Goal: Information Seeking & Learning: Learn about a topic

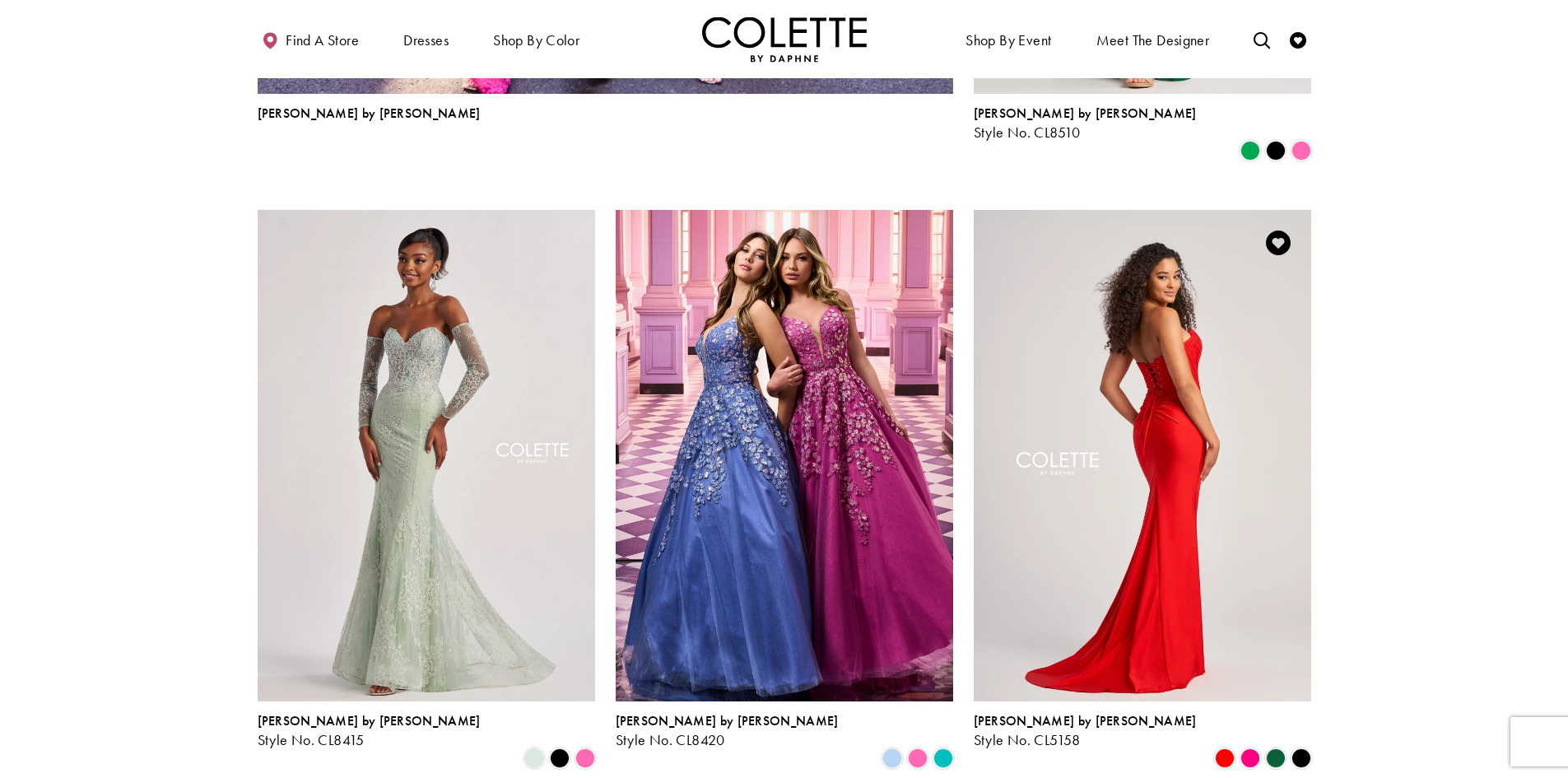
scroll to position [2141, 0]
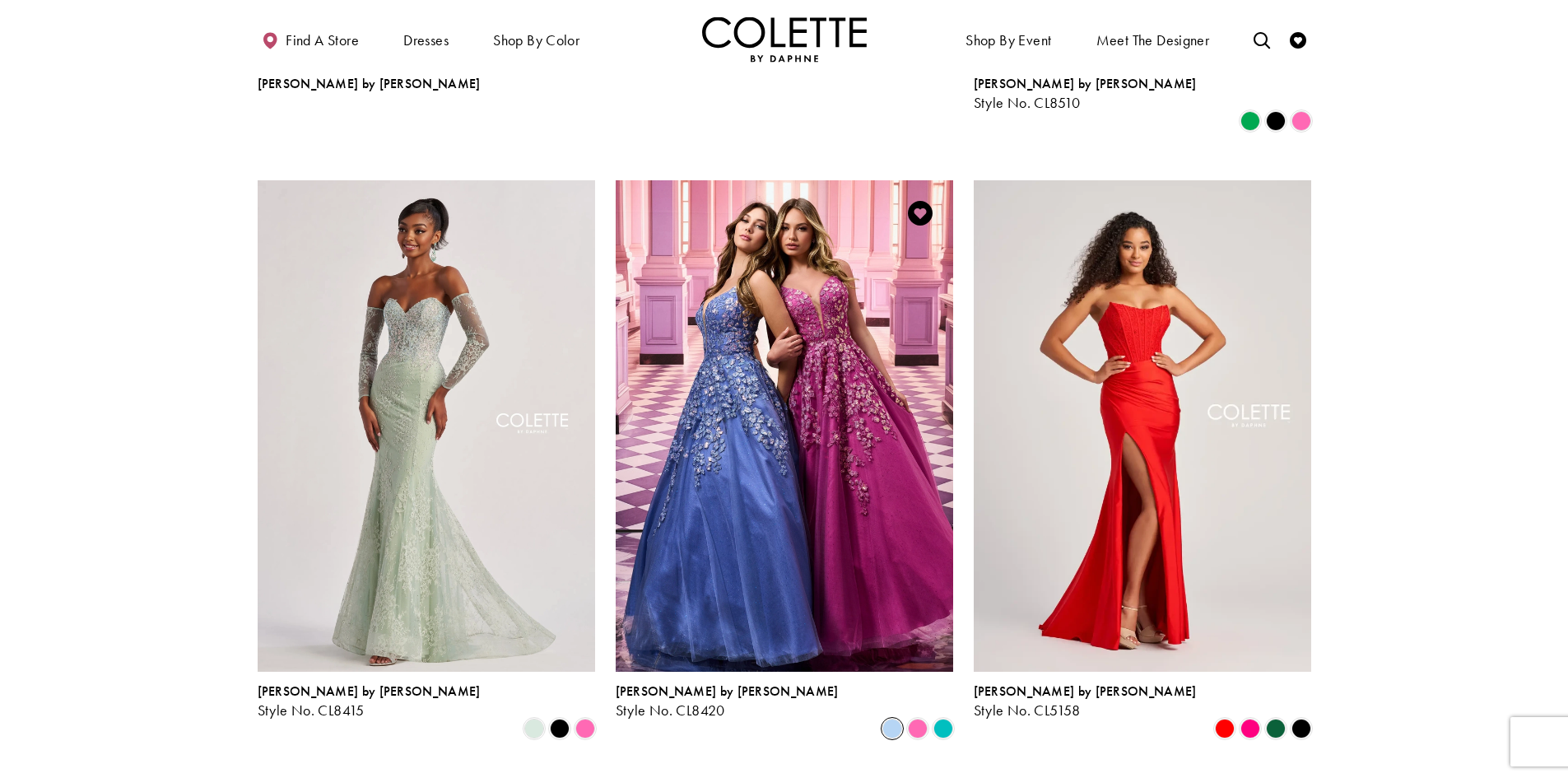
click at [889, 718] on span "Product List" at bounding box center [892, 728] width 20 height 20
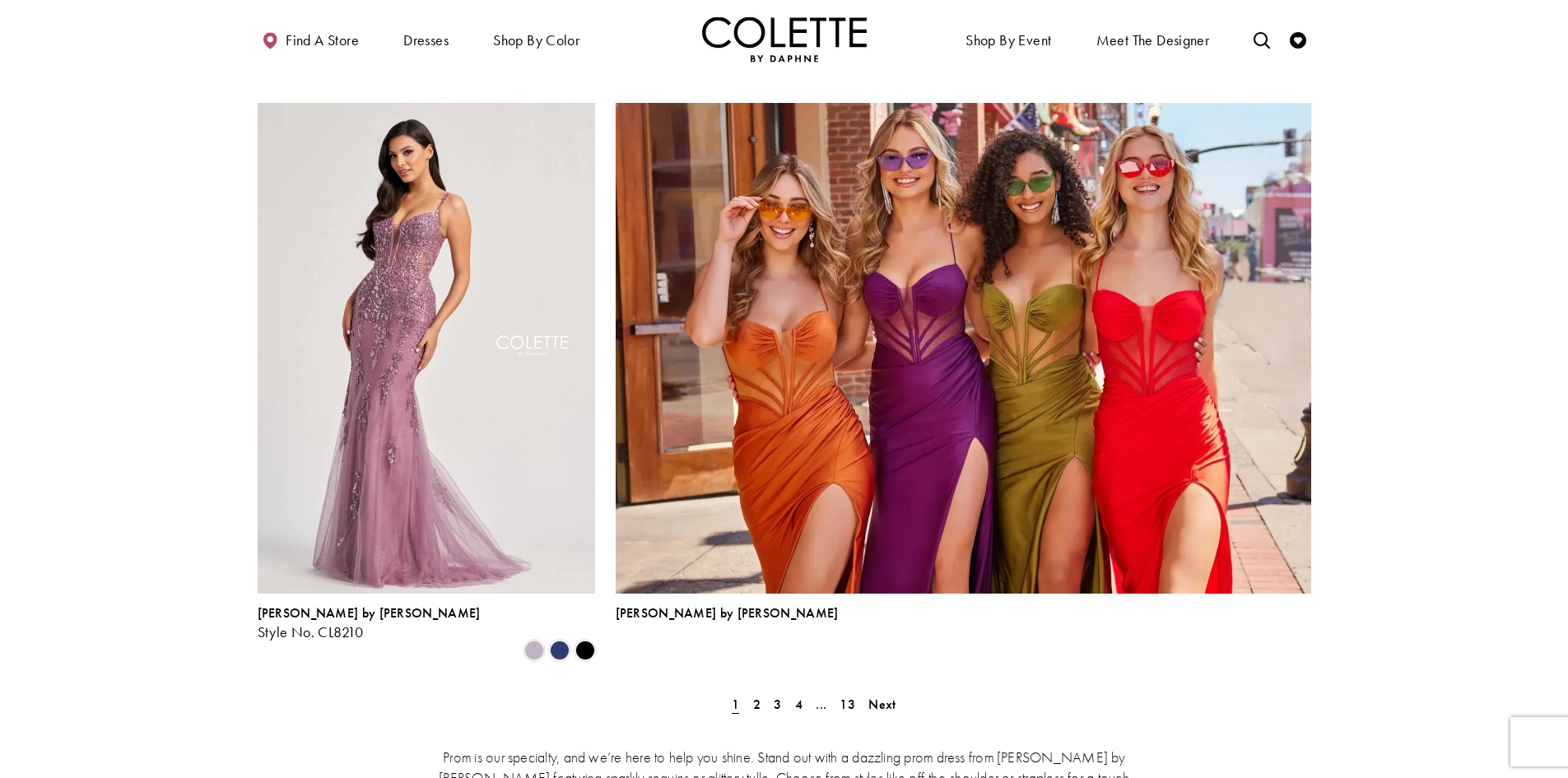
scroll to position [3376, 0]
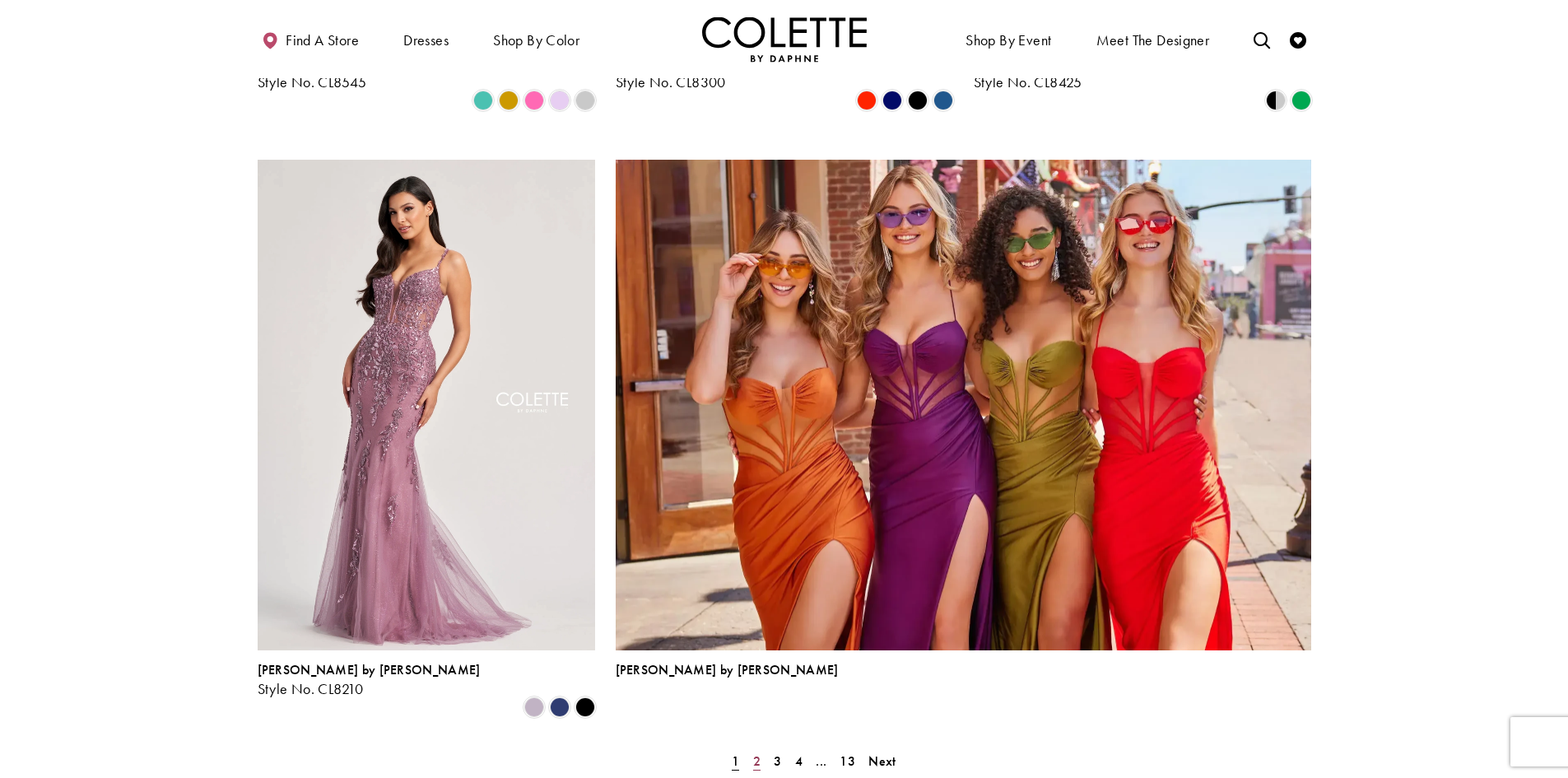
drag, startPoint x: 753, startPoint y: 640, endPoint x: 755, endPoint y: 632, distance: 8.2
click at [753, 752] on span "2" at bounding box center [757, 761] width 8 height 17
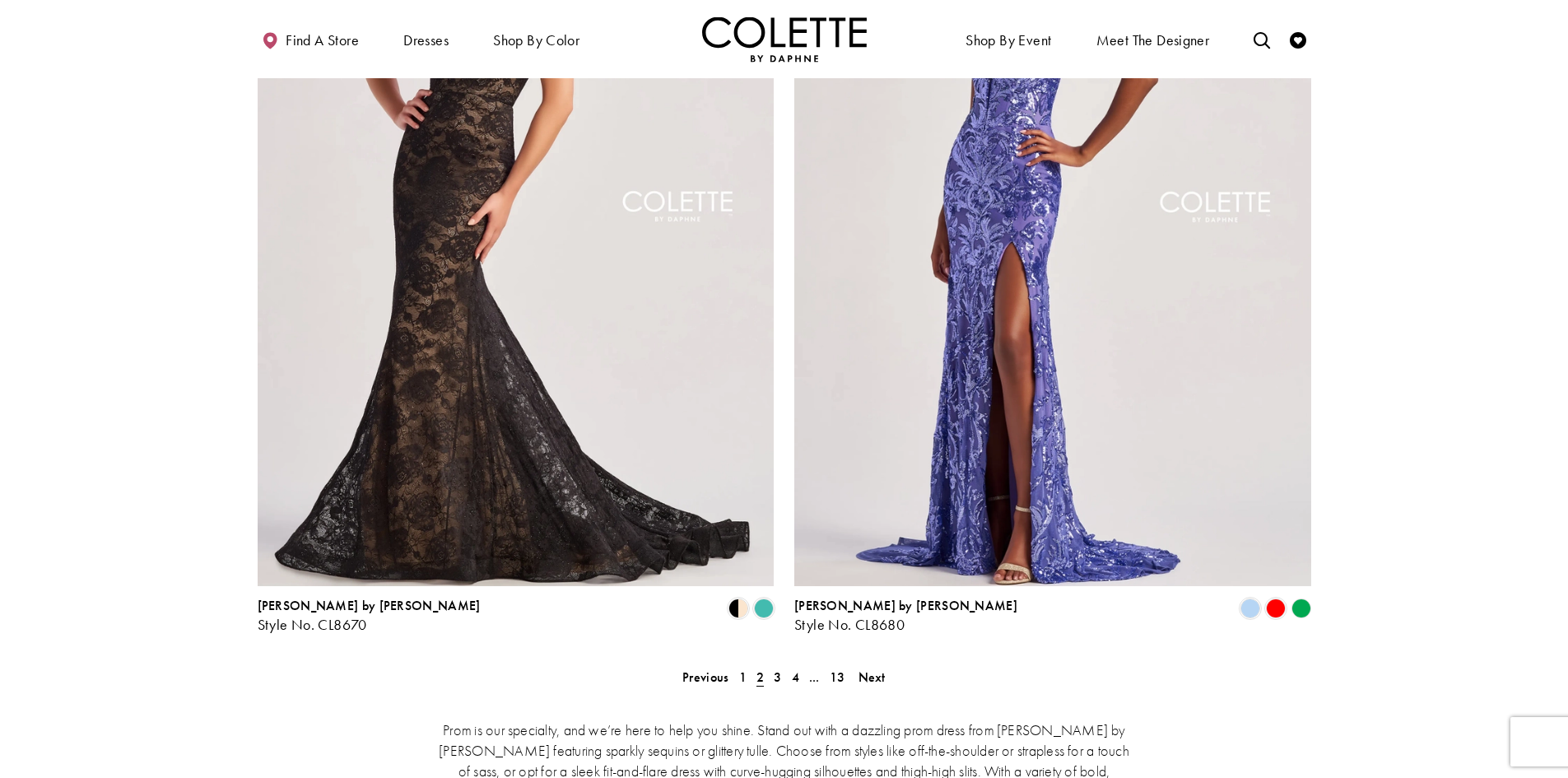
scroll to position [3221, 0]
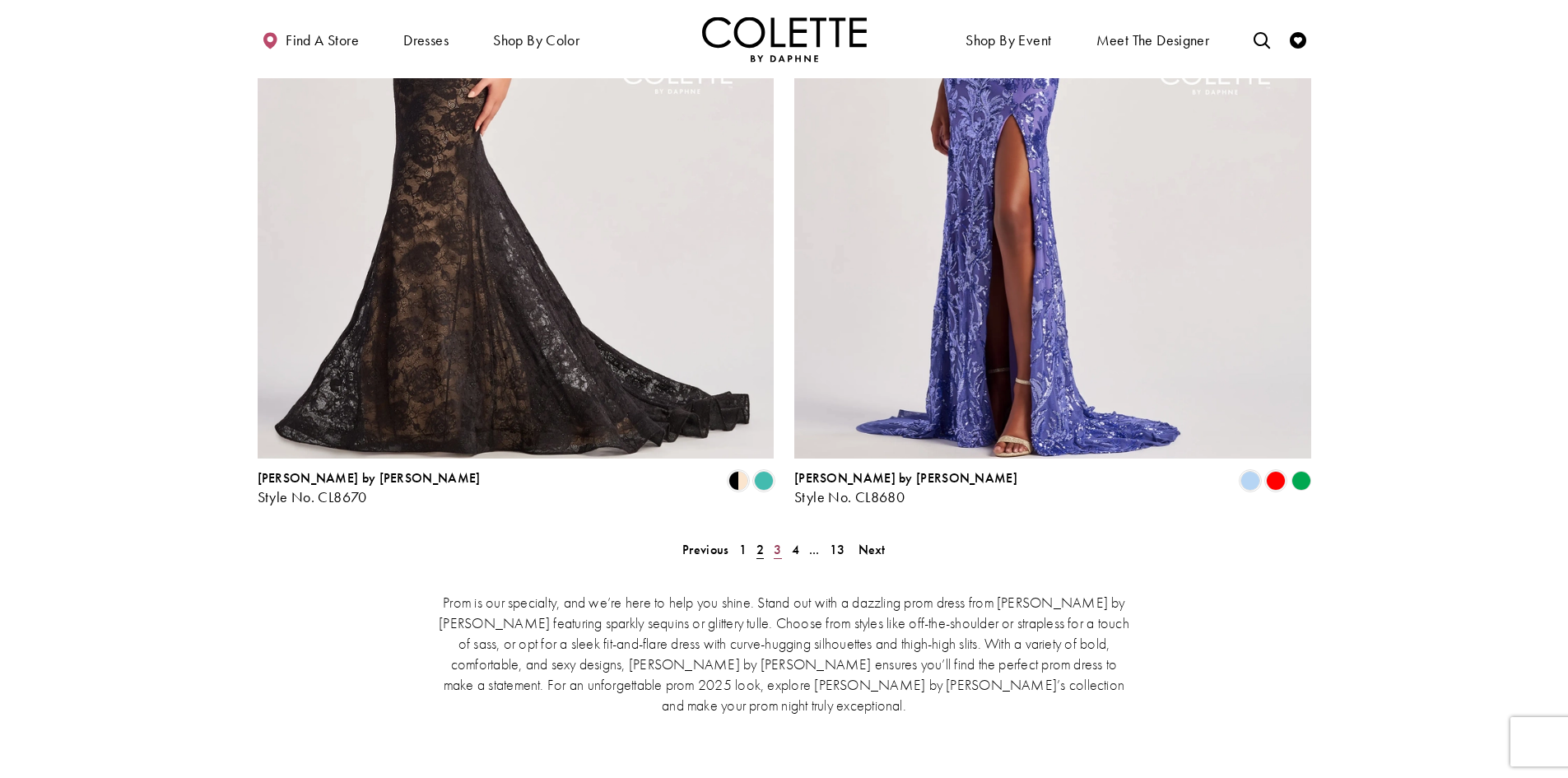
click at [777, 541] on span "3" at bounding box center [777, 549] width 8 height 17
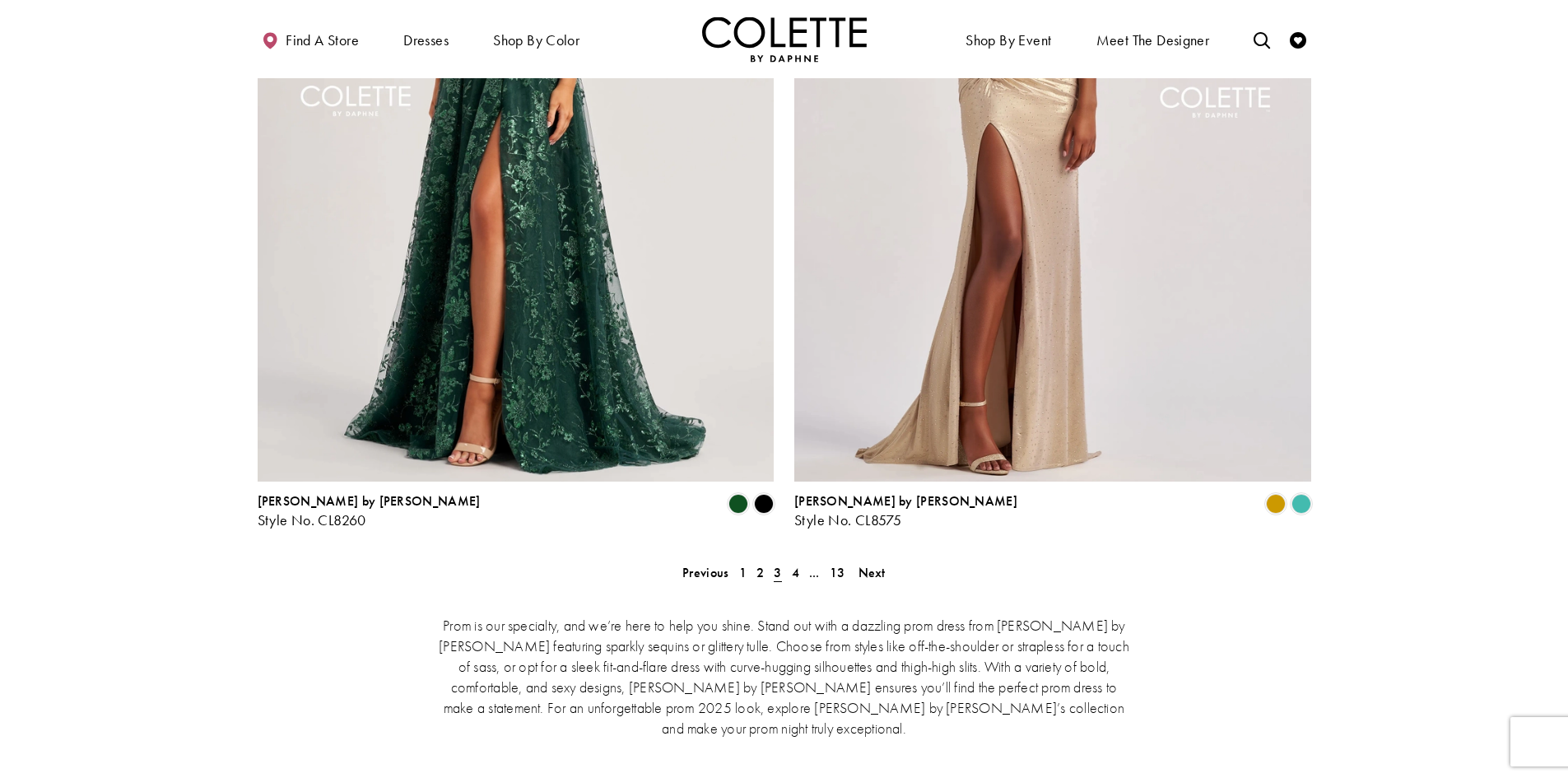
scroll to position [3221, 0]
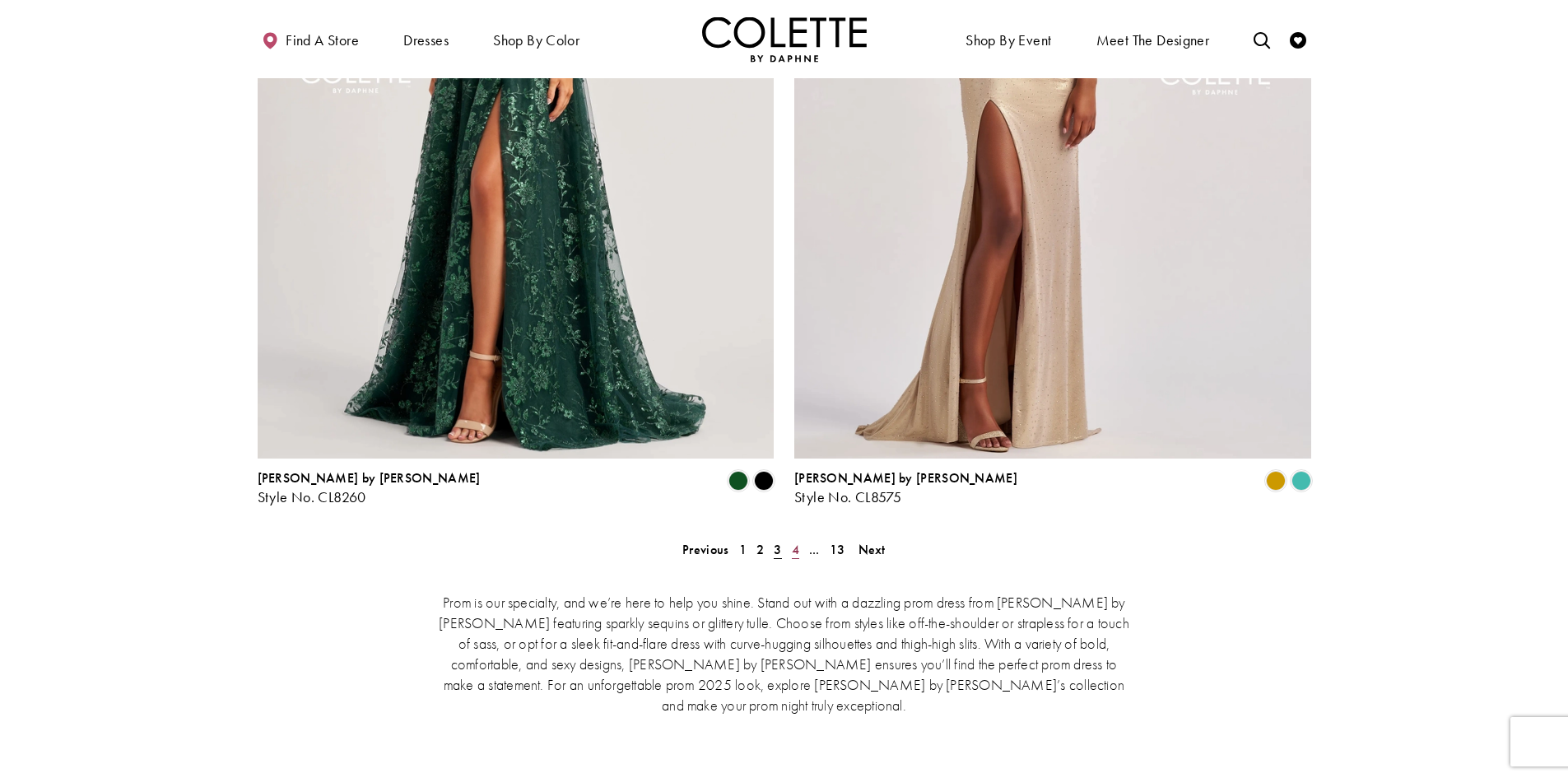
click at [790, 538] on link "4" at bounding box center [796, 550] width 17 height 24
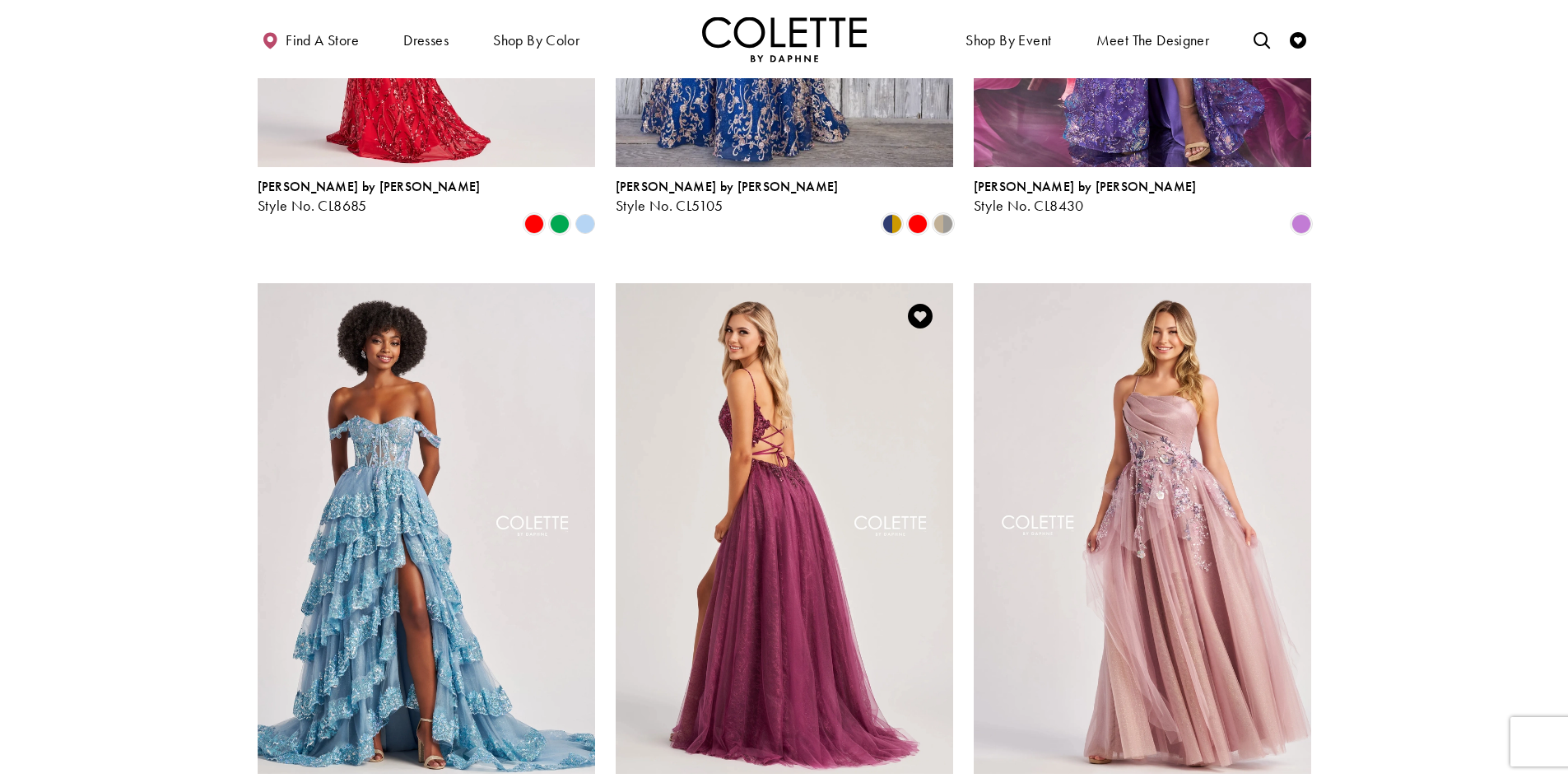
scroll to position [1575, 0]
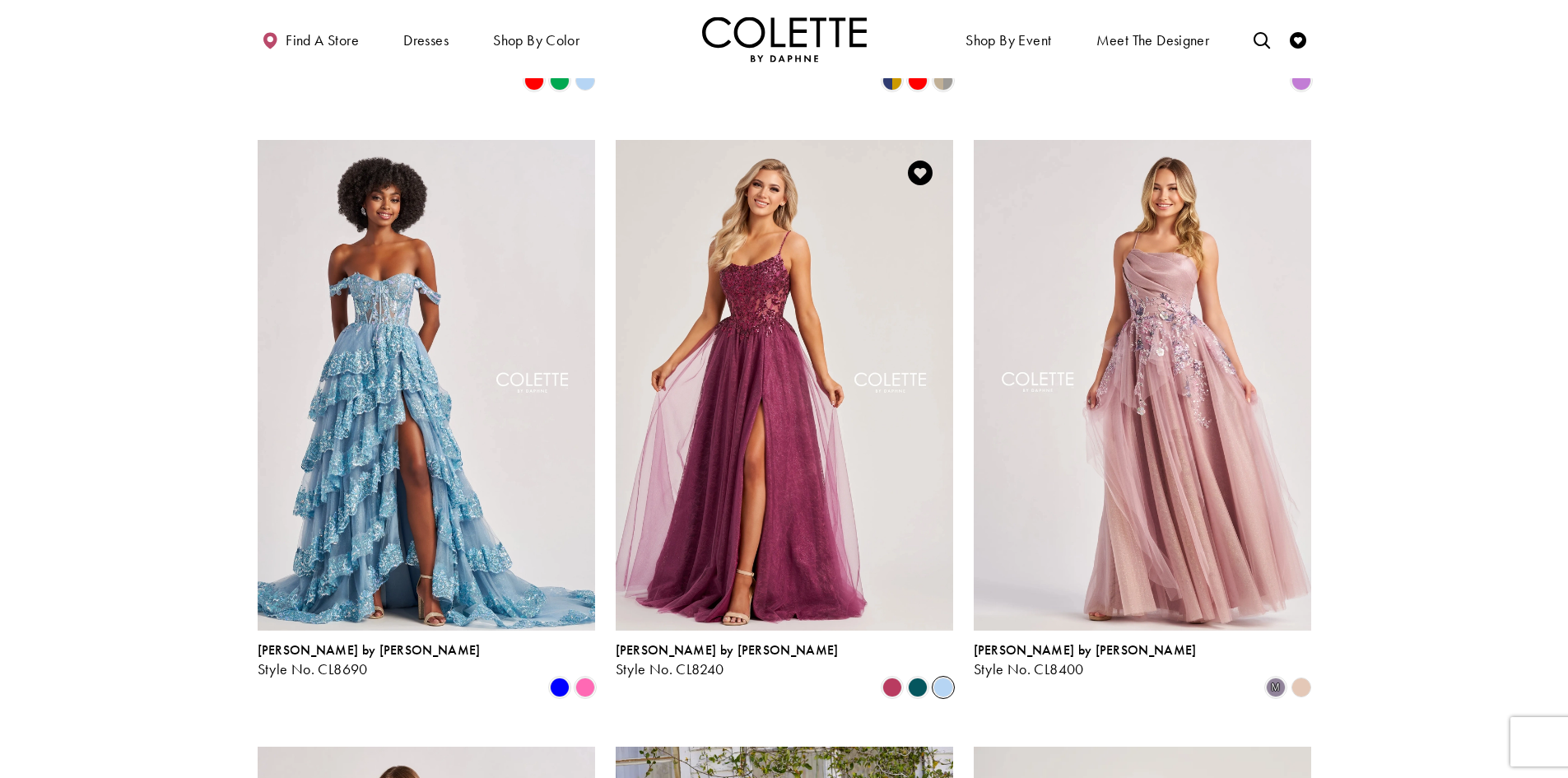
click at [949, 678] on span "Product List" at bounding box center [943, 687] width 20 height 20
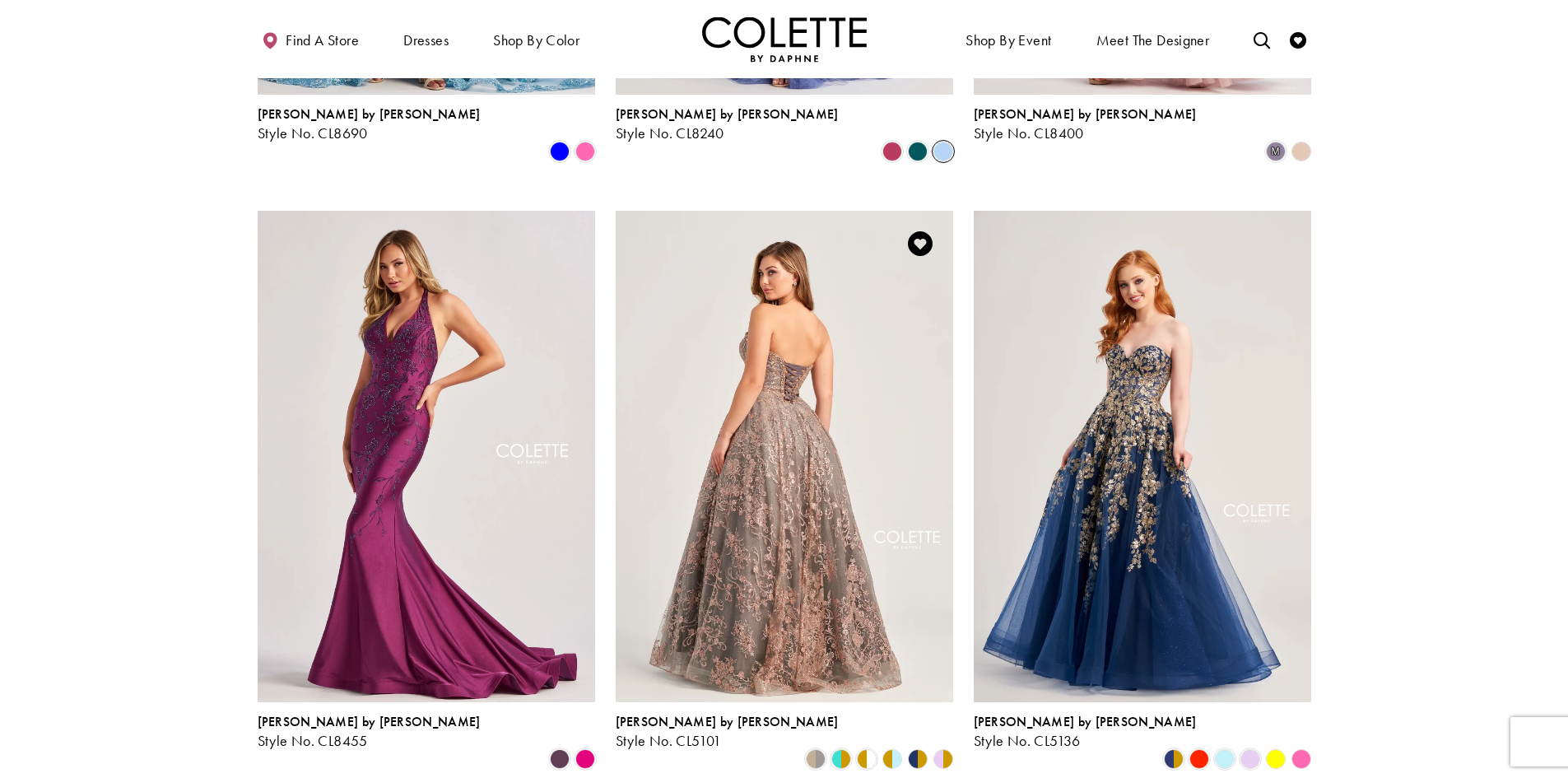
scroll to position [2151, 0]
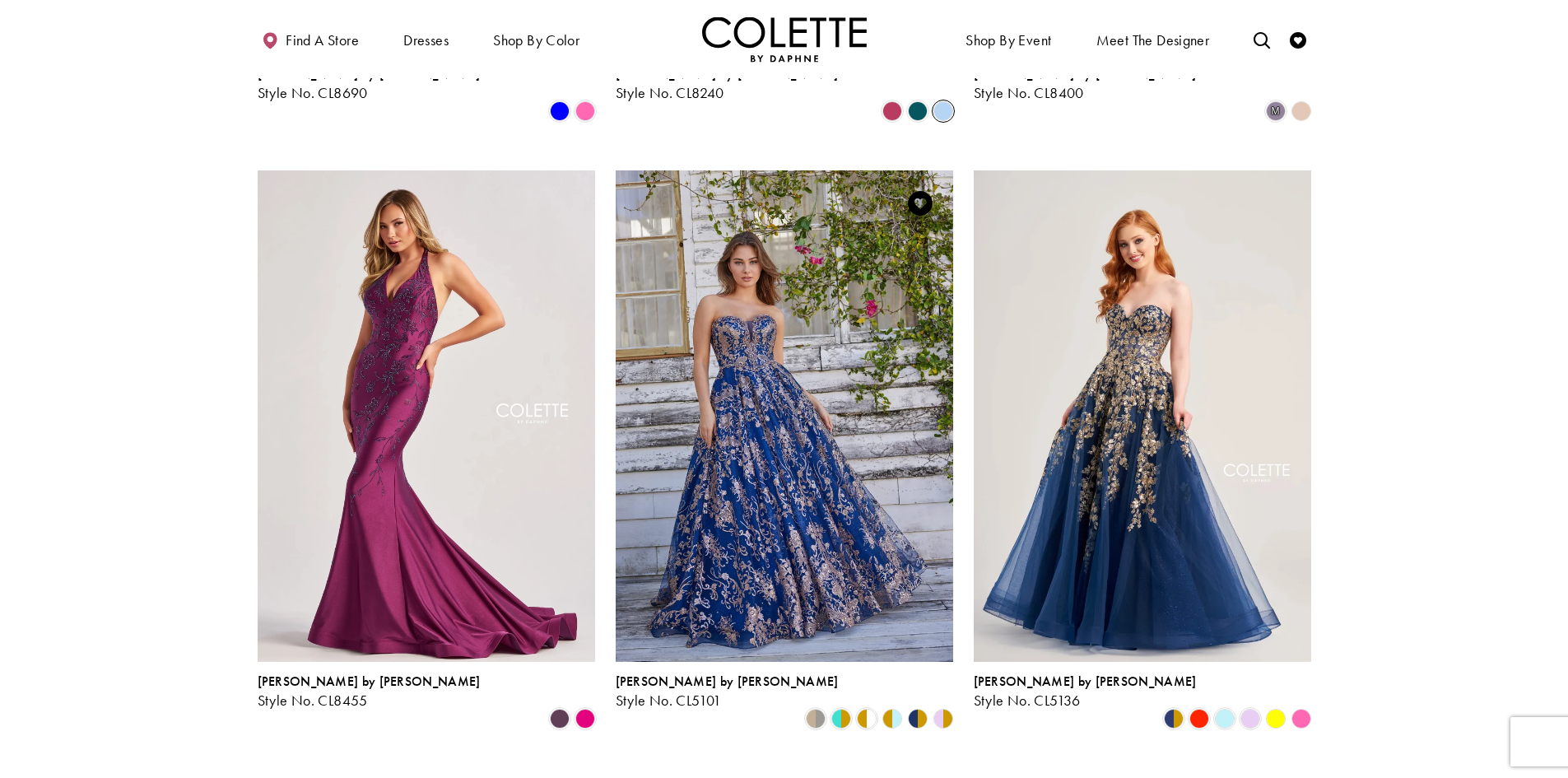
click at [895, 706] on polygon "Product List" at bounding box center [898, 718] width 13 height 26
click at [890, 706] on polygon "Product List" at bounding box center [885, 718] width 13 height 26
click at [894, 706] on polygon "Product List" at bounding box center [898, 718] width 13 height 26
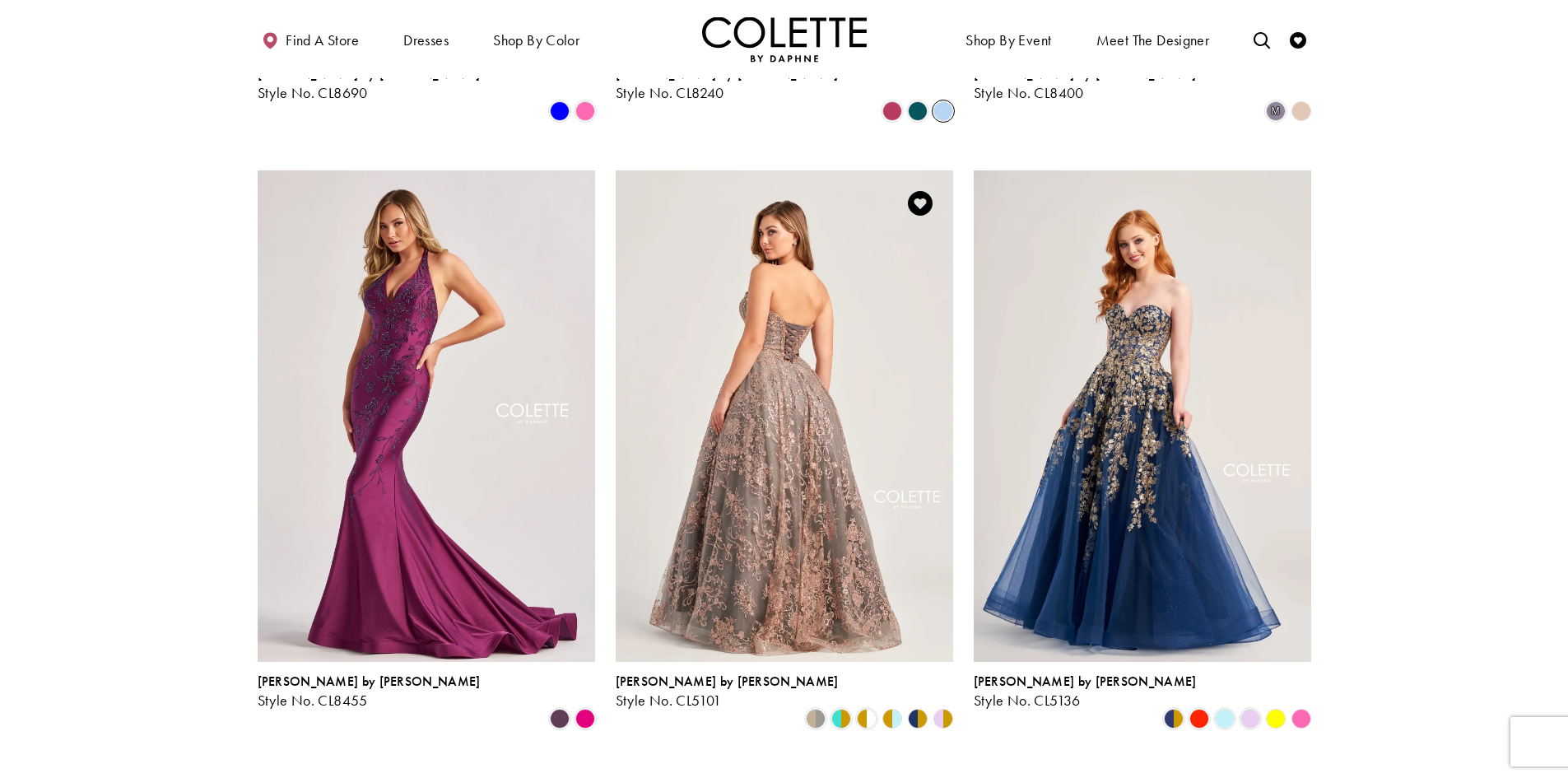
drag, startPoint x: 894, startPoint y: 624, endPoint x: 857, endPoint y: 557, distance: 76.5
click at [890, 709] on icon "Product List" at bounding box center [892, 718] width 20 height 20
click at [814, 429] on img "Visit Colette by Daphne Style No. CL5101 Page" at bounding box center [784, 415] width 338 height 490
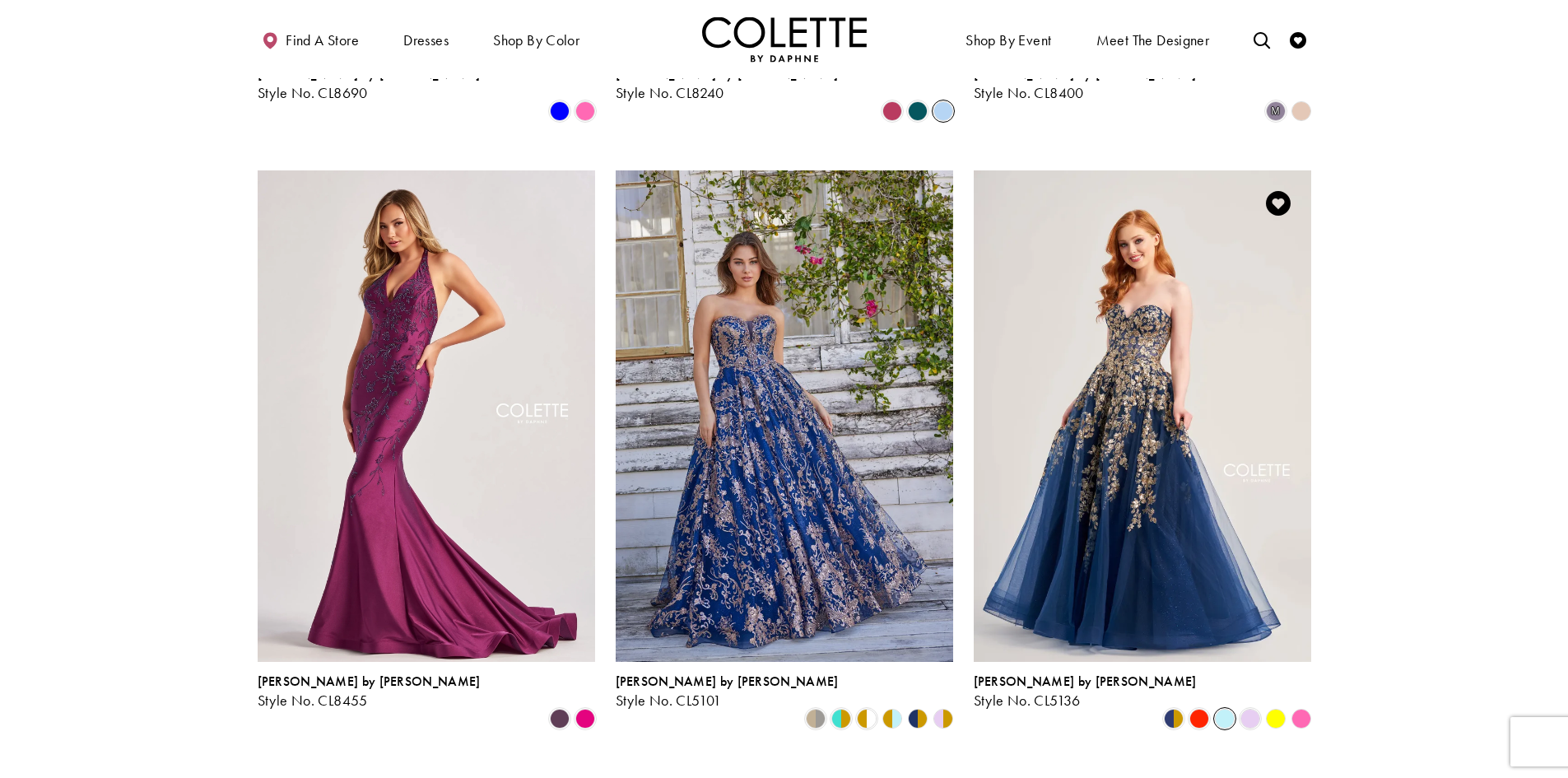
click at [1233, 709] on span "Product List" at bounding box center [1224, 718] width 20 height 20
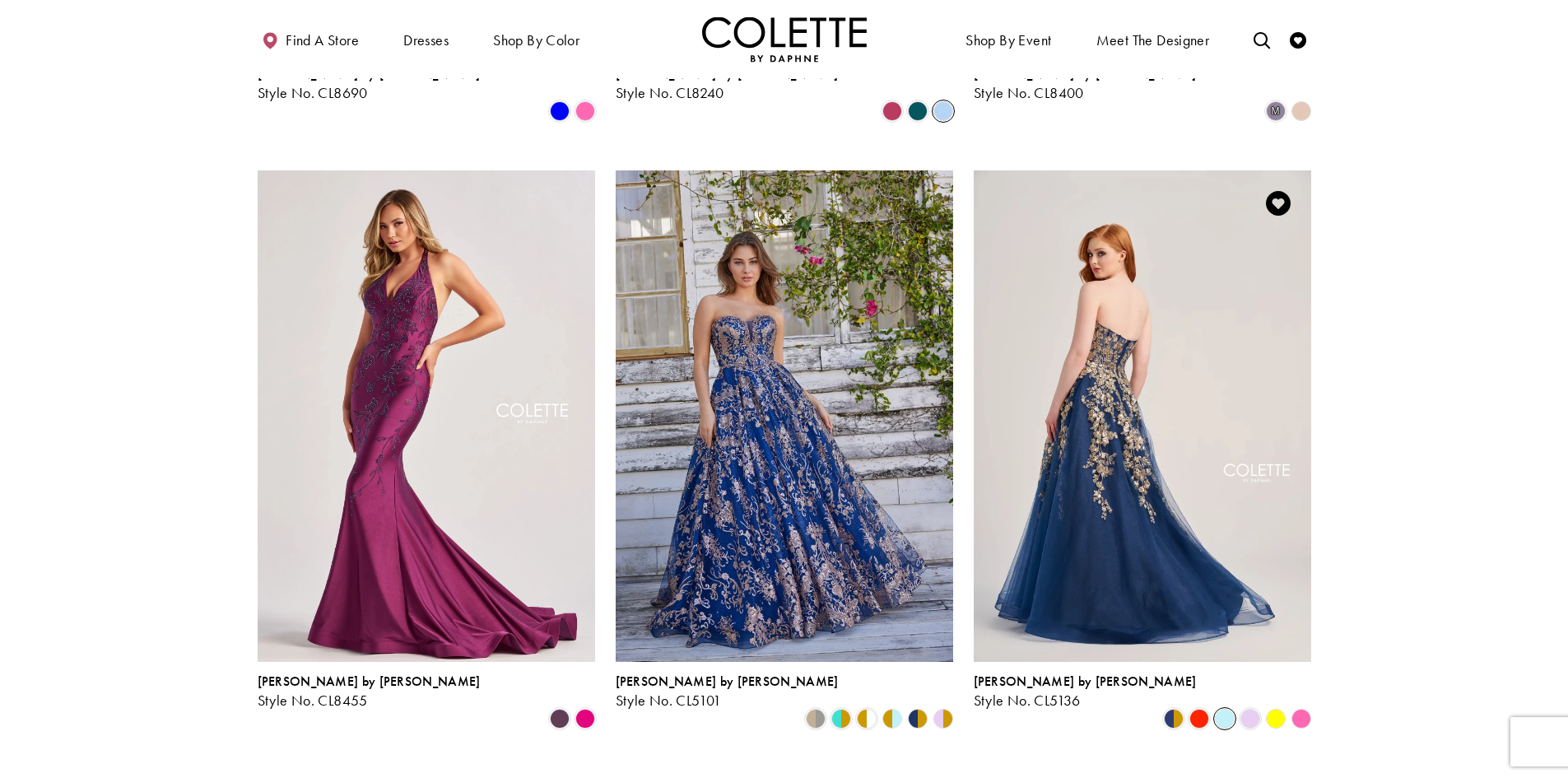
click at [1203, 563] on img "Visit Colette by Daphne Style No. CL5136 Page" at bounding box center [1142, 415] width 338 height 490
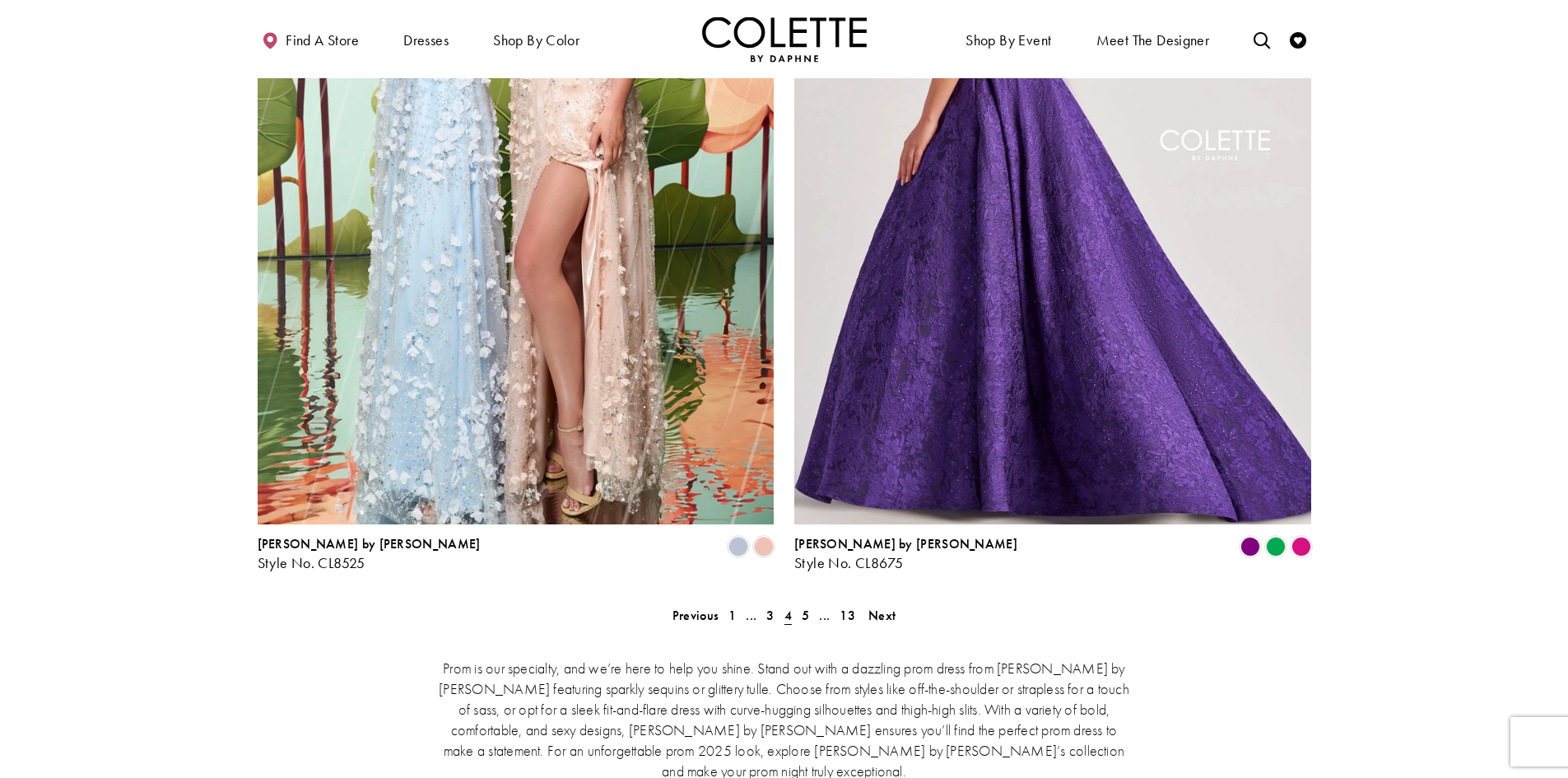
scroll to position [3304, 0]
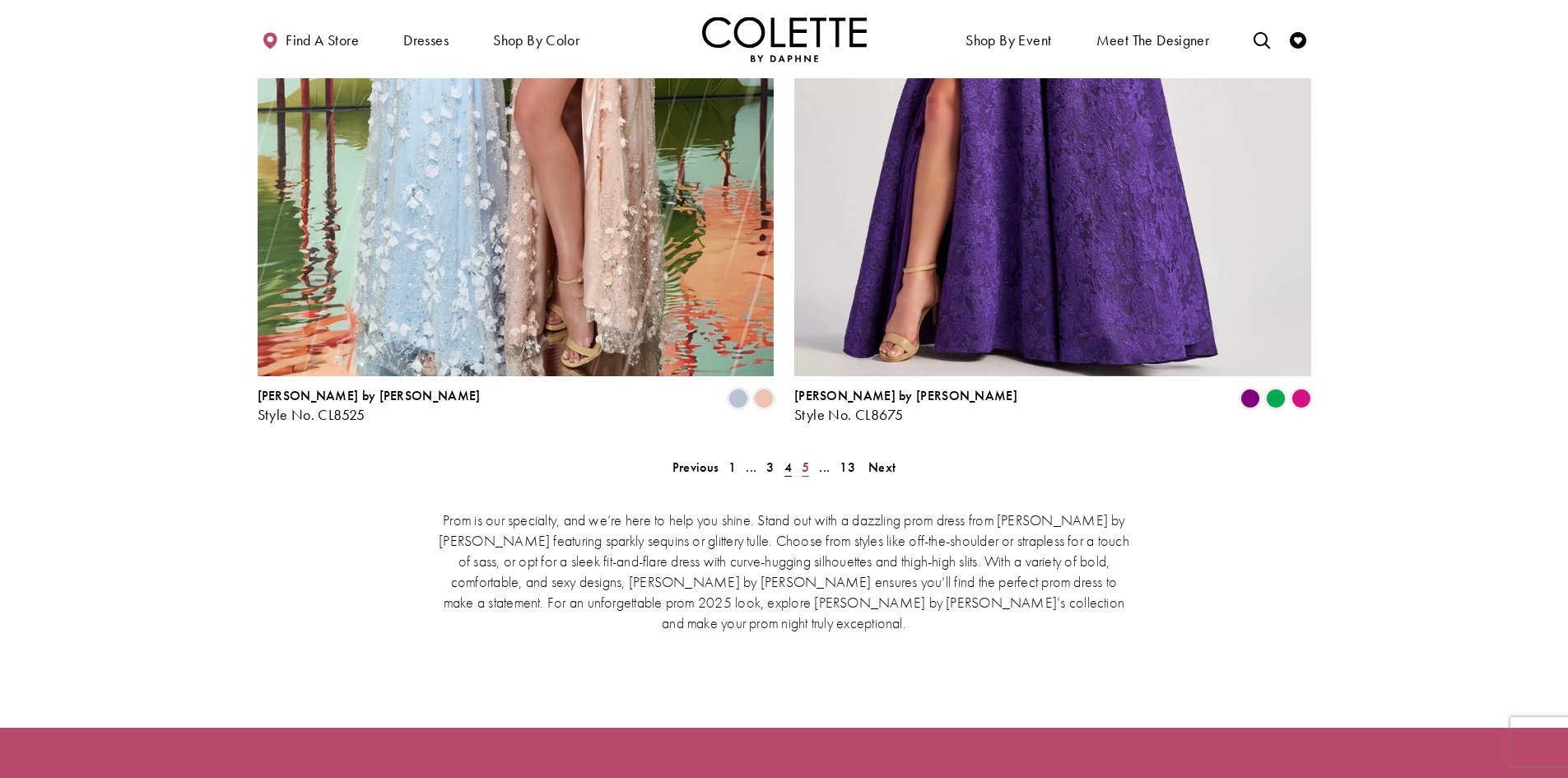
click at [806, 459] on span "5" at bounding box center [805, 467] width 8 height 17
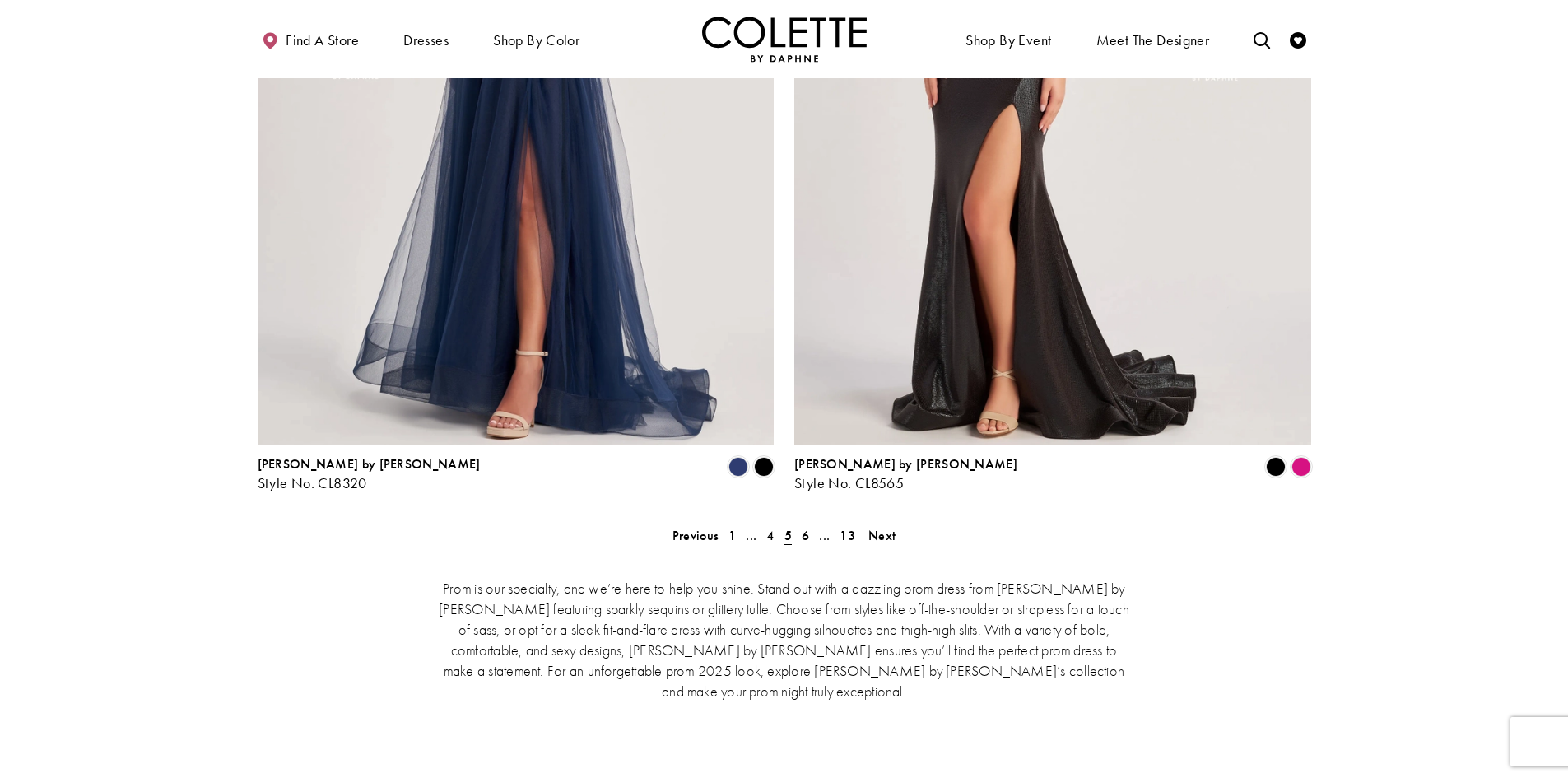
scroll to position [3386, 0]
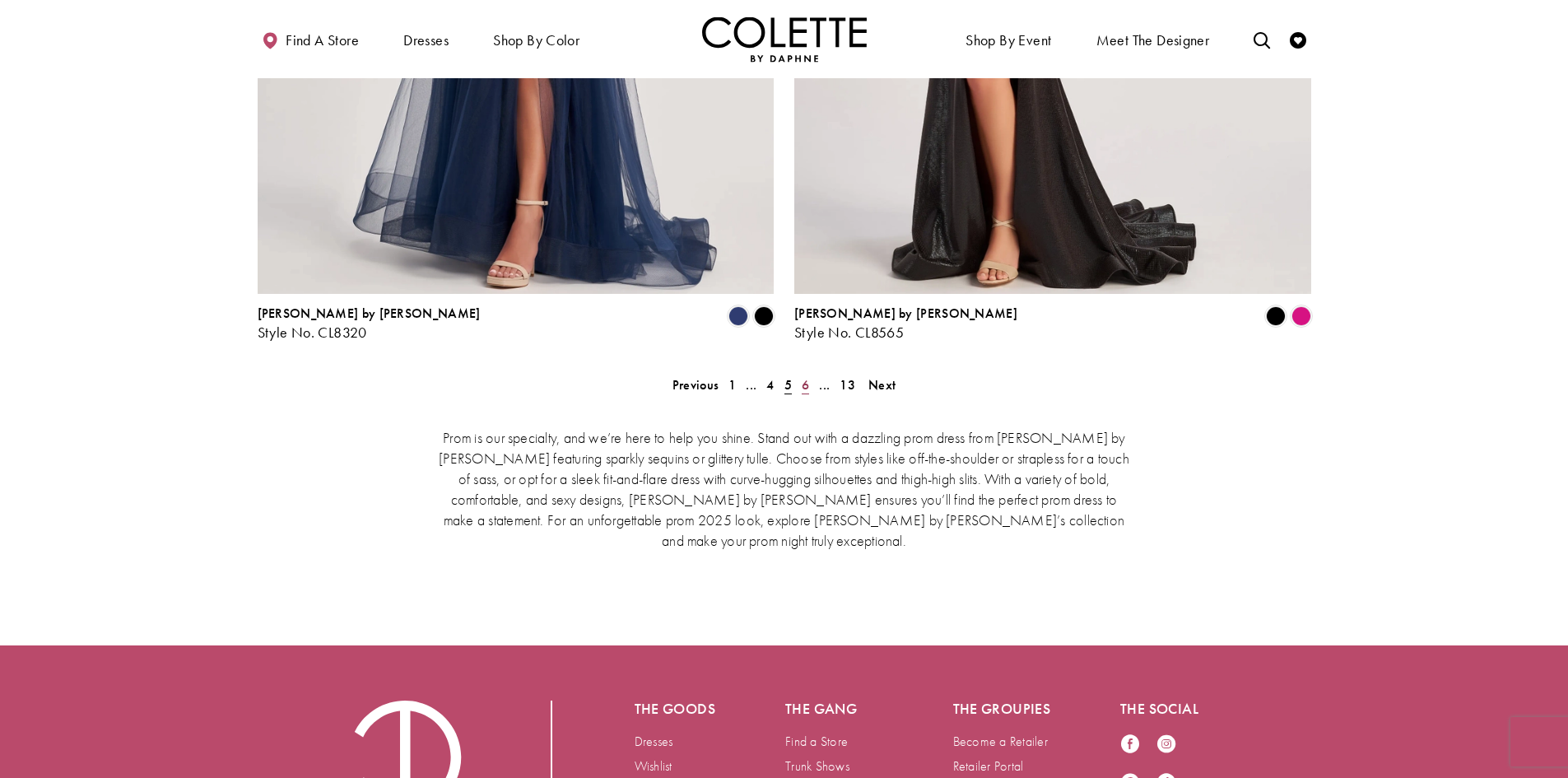
click at [804, 376] on span "6" at bounding box center [805, 385] width 8 height 17
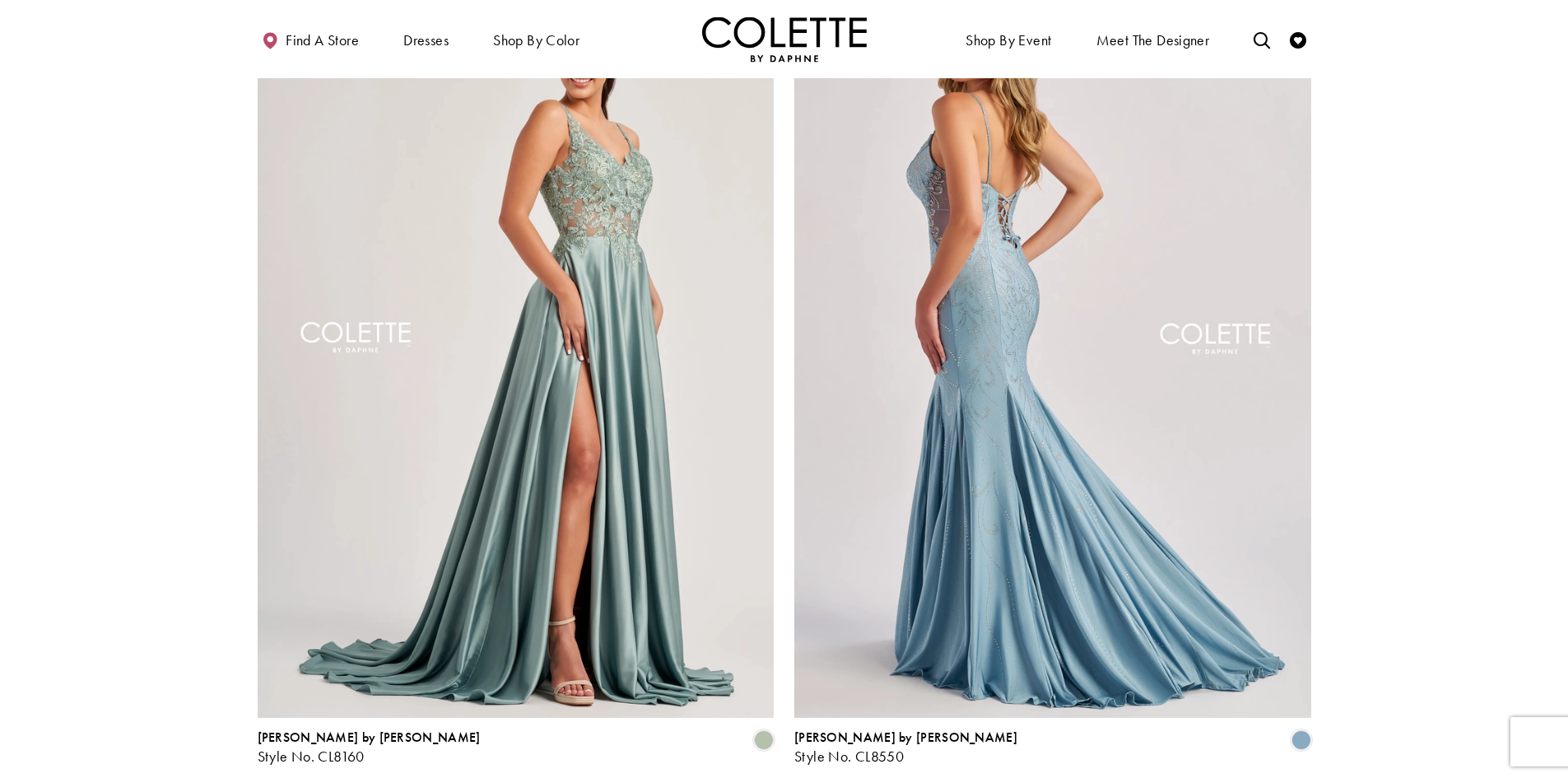
scroll to position [3139, 0]
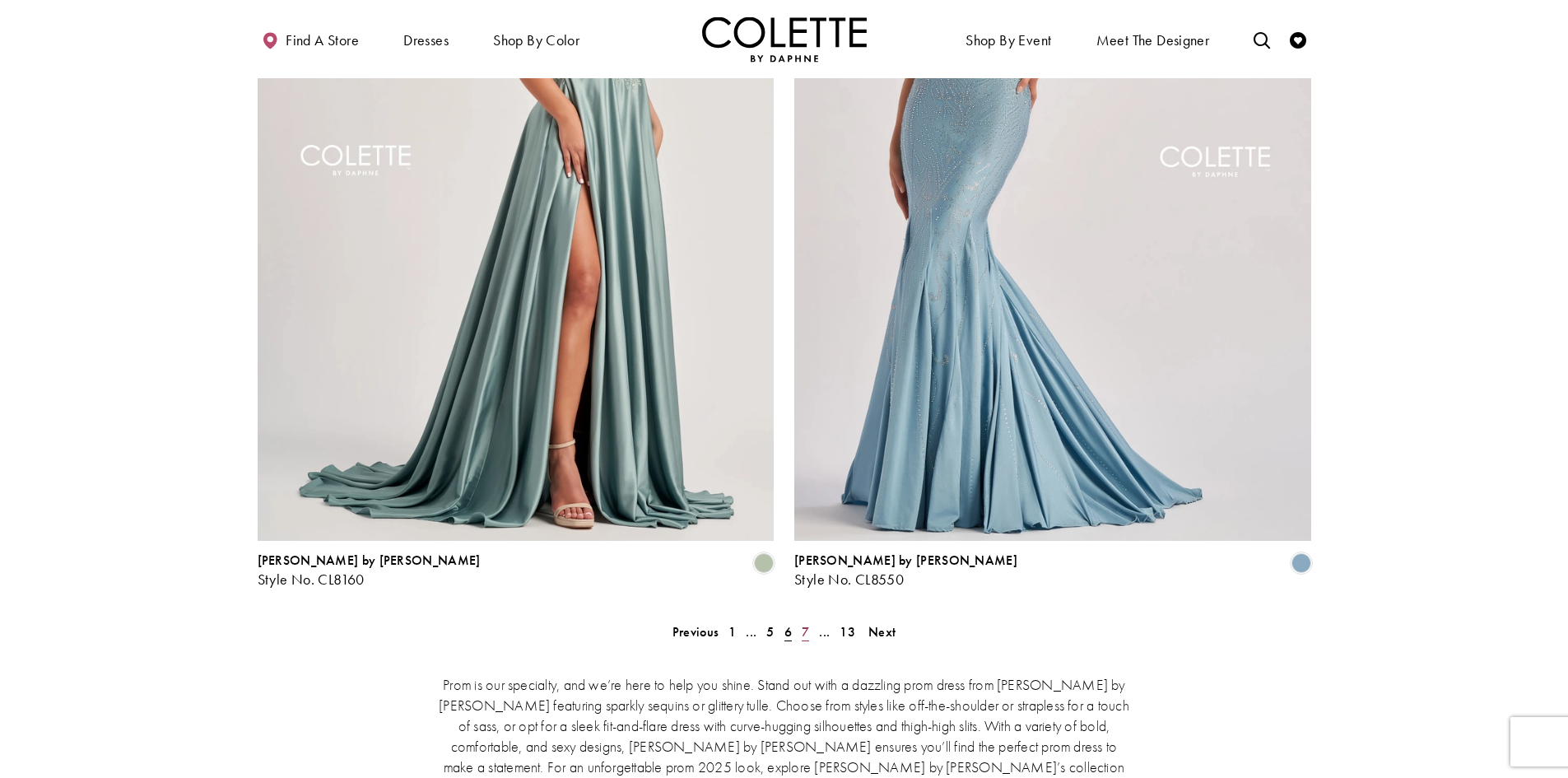
click at [802, 620] on link "7" at bounding box center [805, 632] width 17 height 24
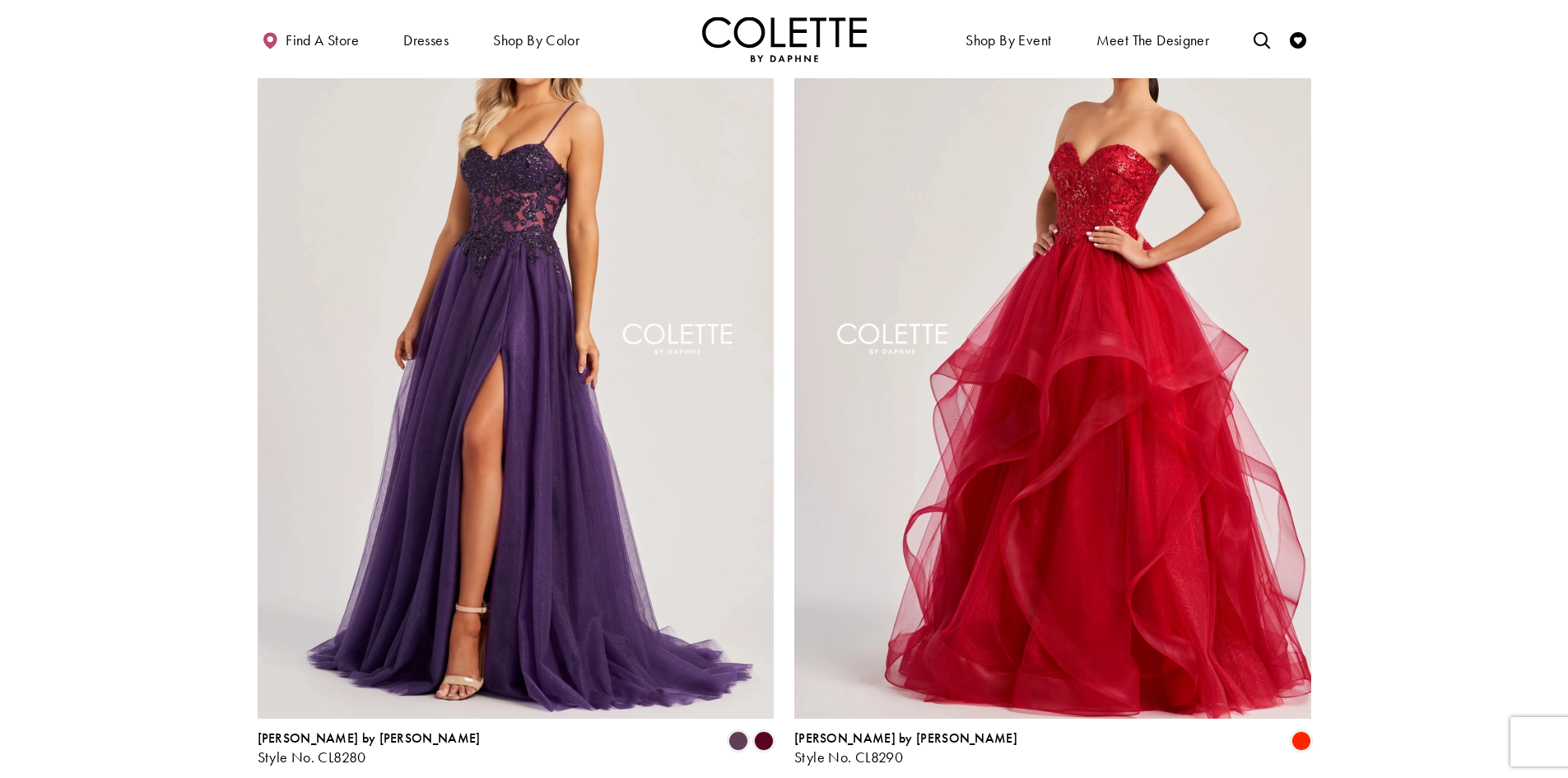
scroll to position [3221, 0]
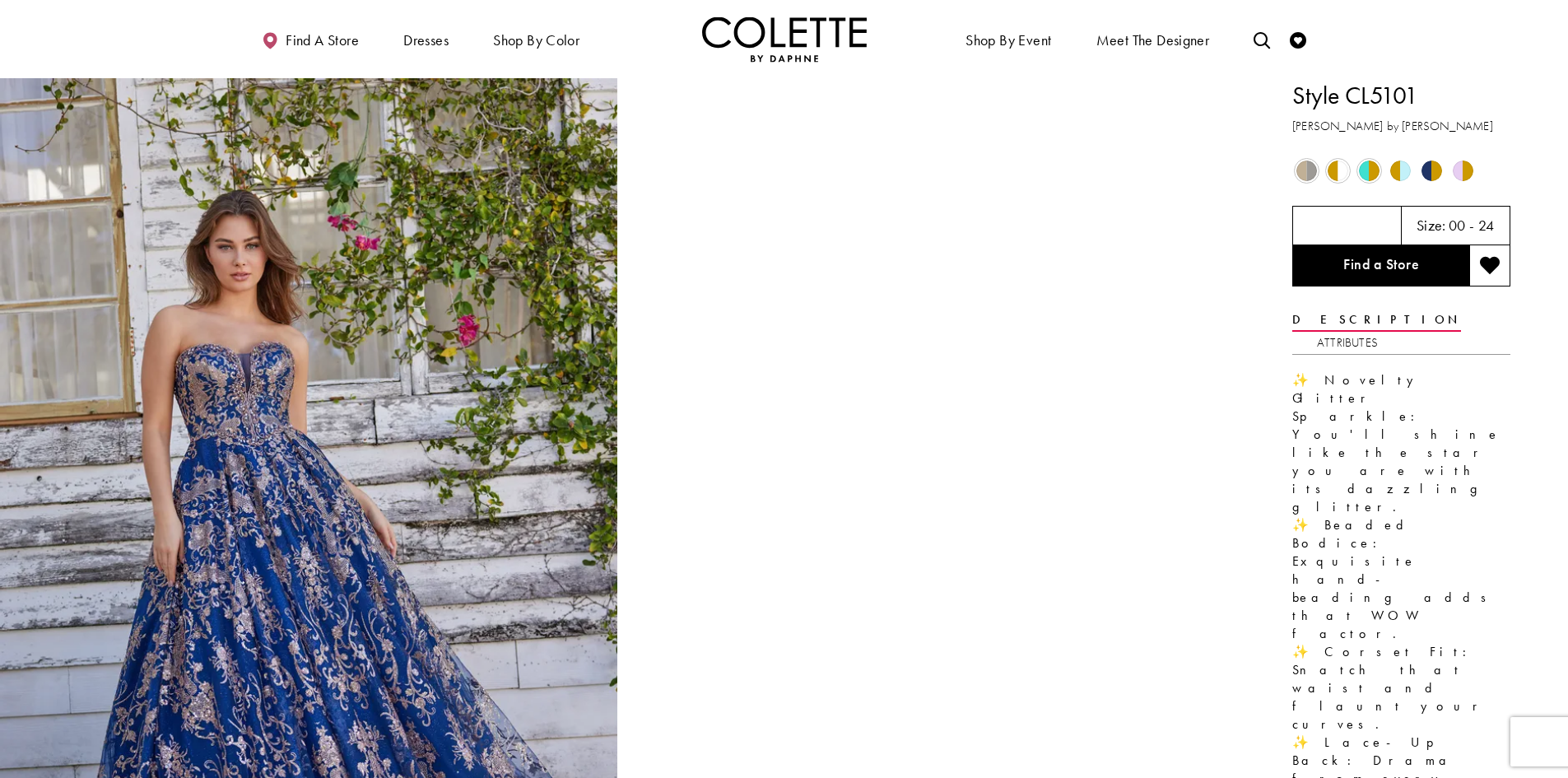
click at [1401, 172] on span "Product color controls state depends on size chosen" at bounding box center [1400, 171] width 20 height 20
click at [1418, 258] on link "Find a Store" at bounding box center [1381, 266] width 177 height 41
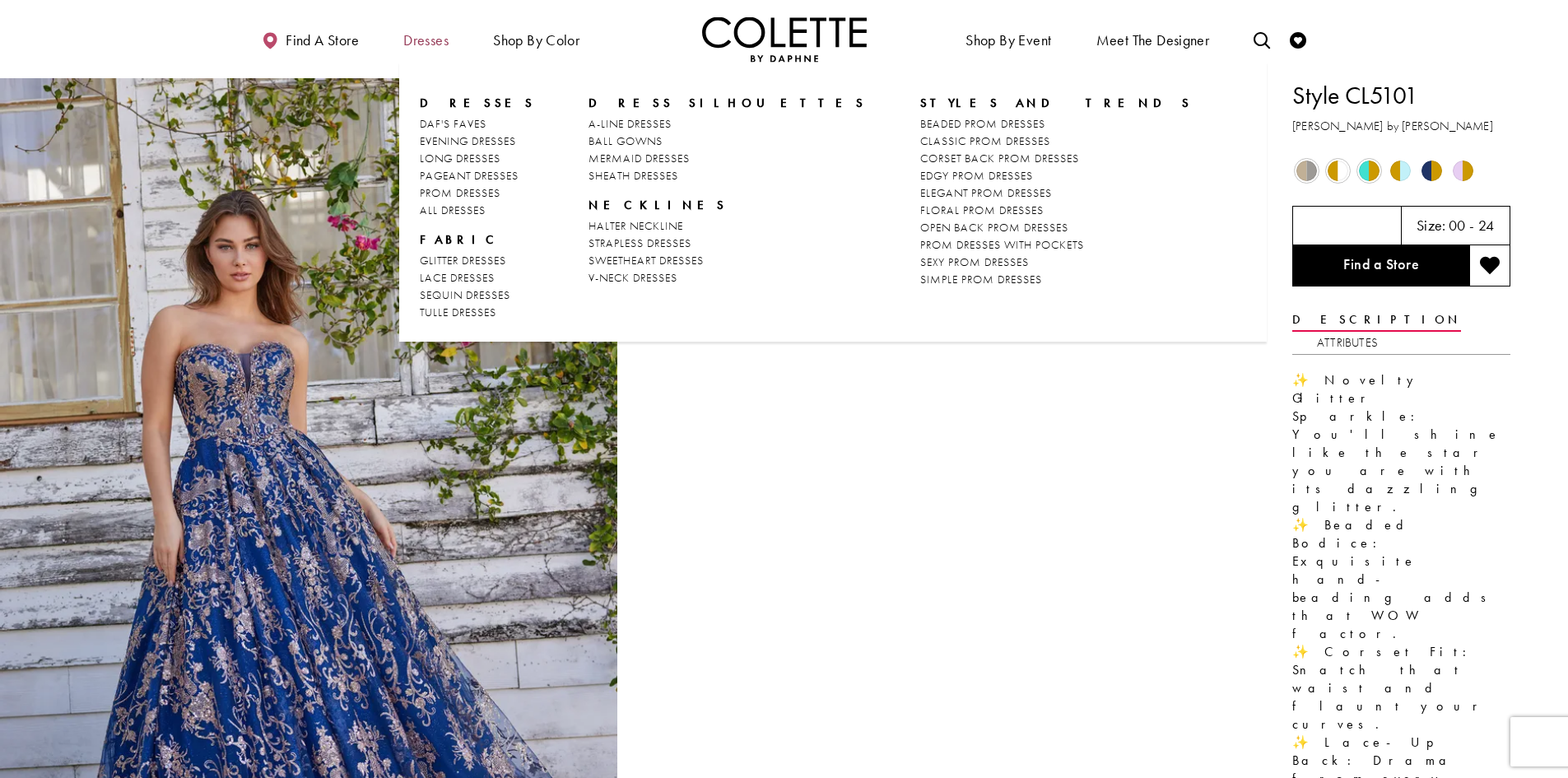
click at [416, 37] on span "Dresses" at bounding box center [426, 40] width 45 height 16
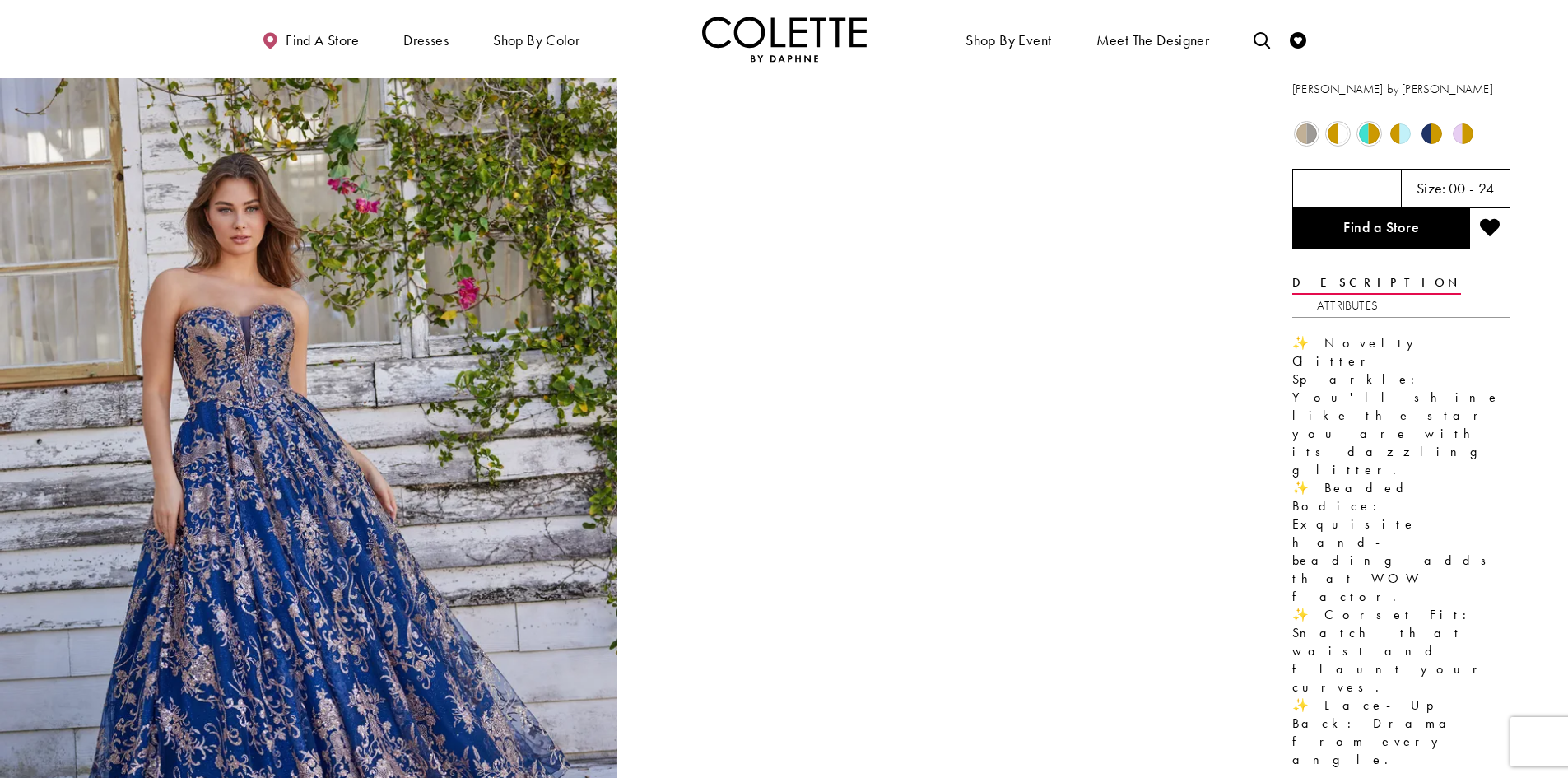
scroll to position [2, 0]
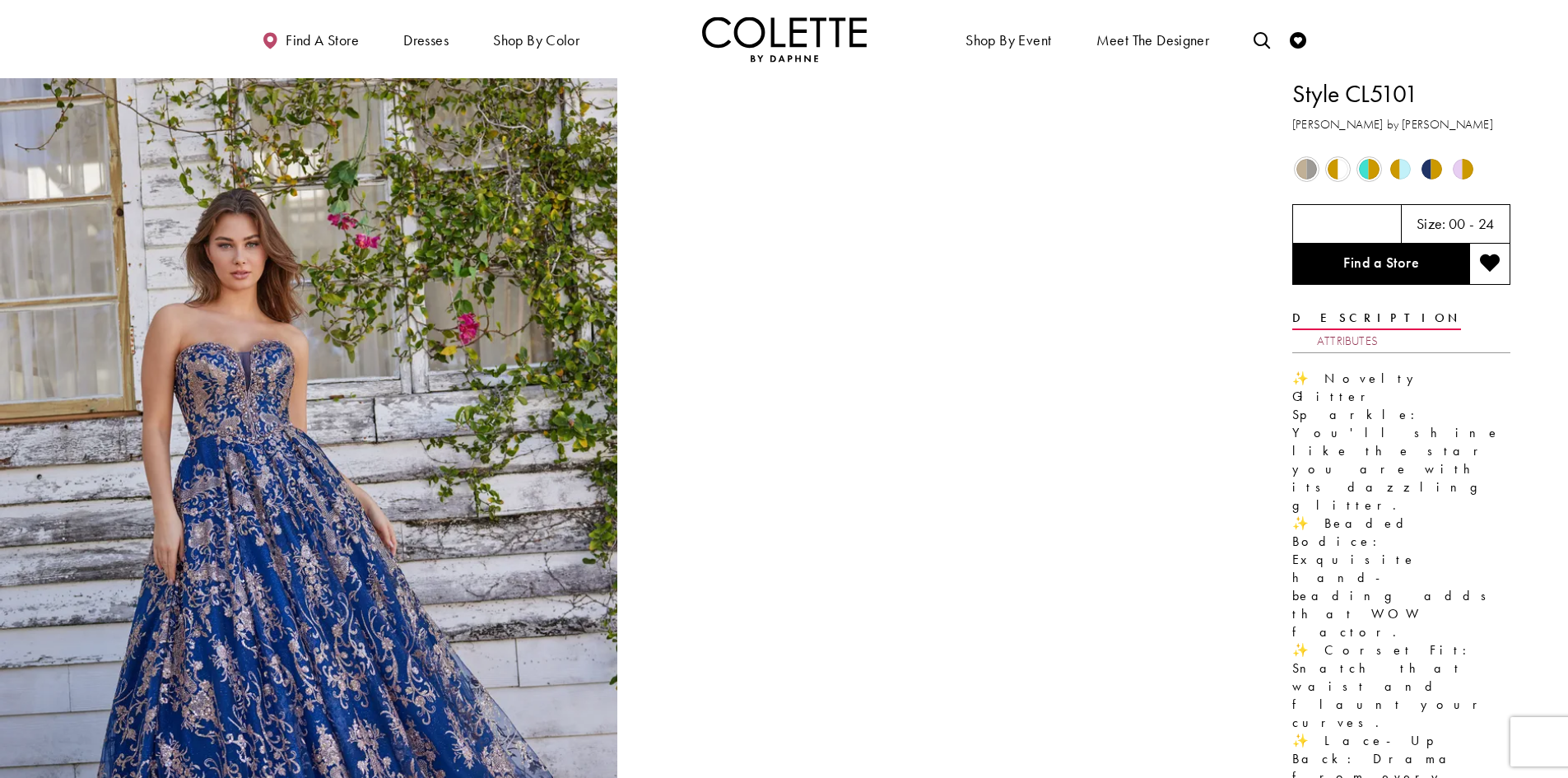
click at [1378, 329] on link "Attributes" at bounding box center [1348, 341] width 61 height 24
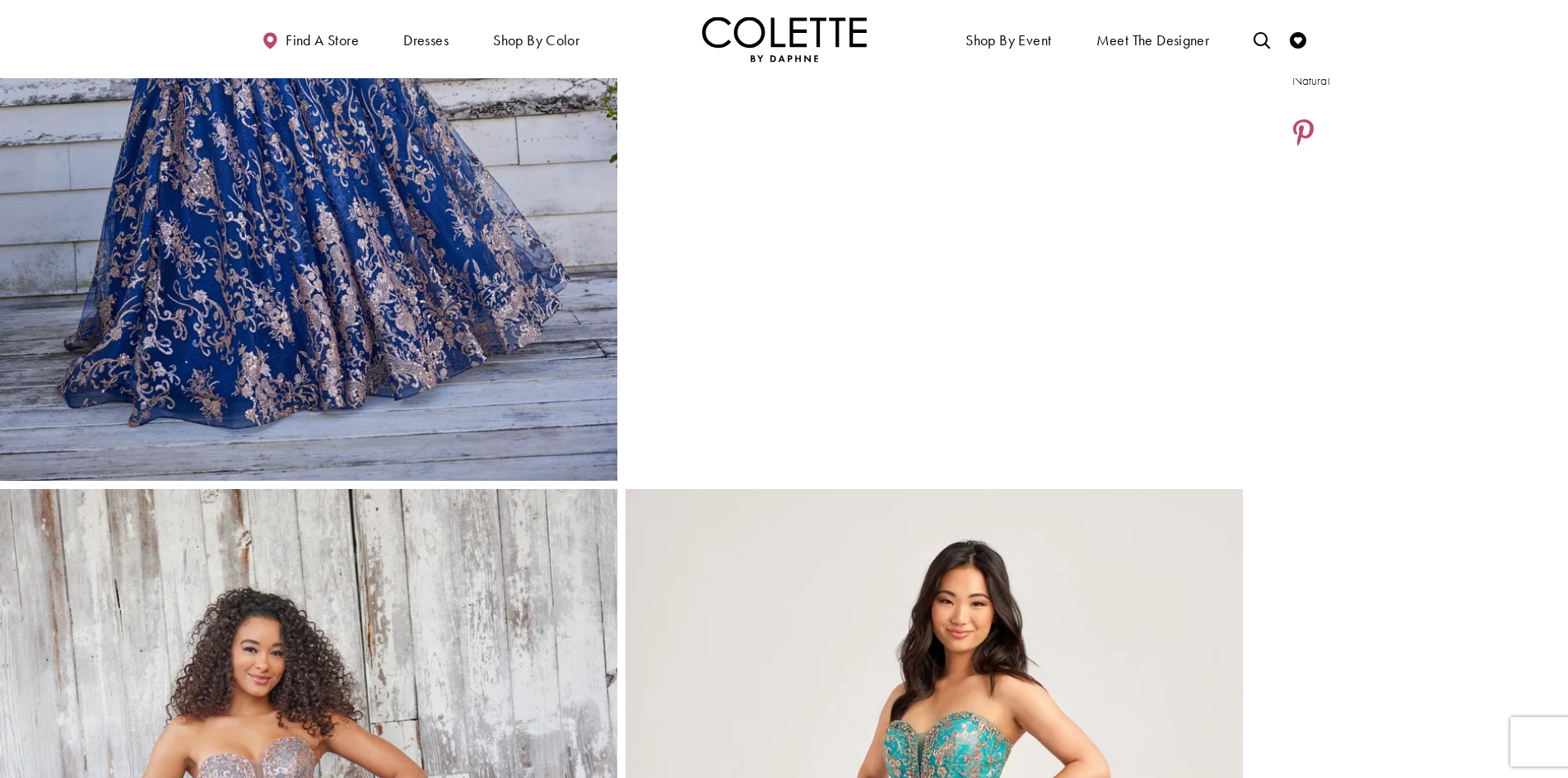
scroll to position [495, 0]
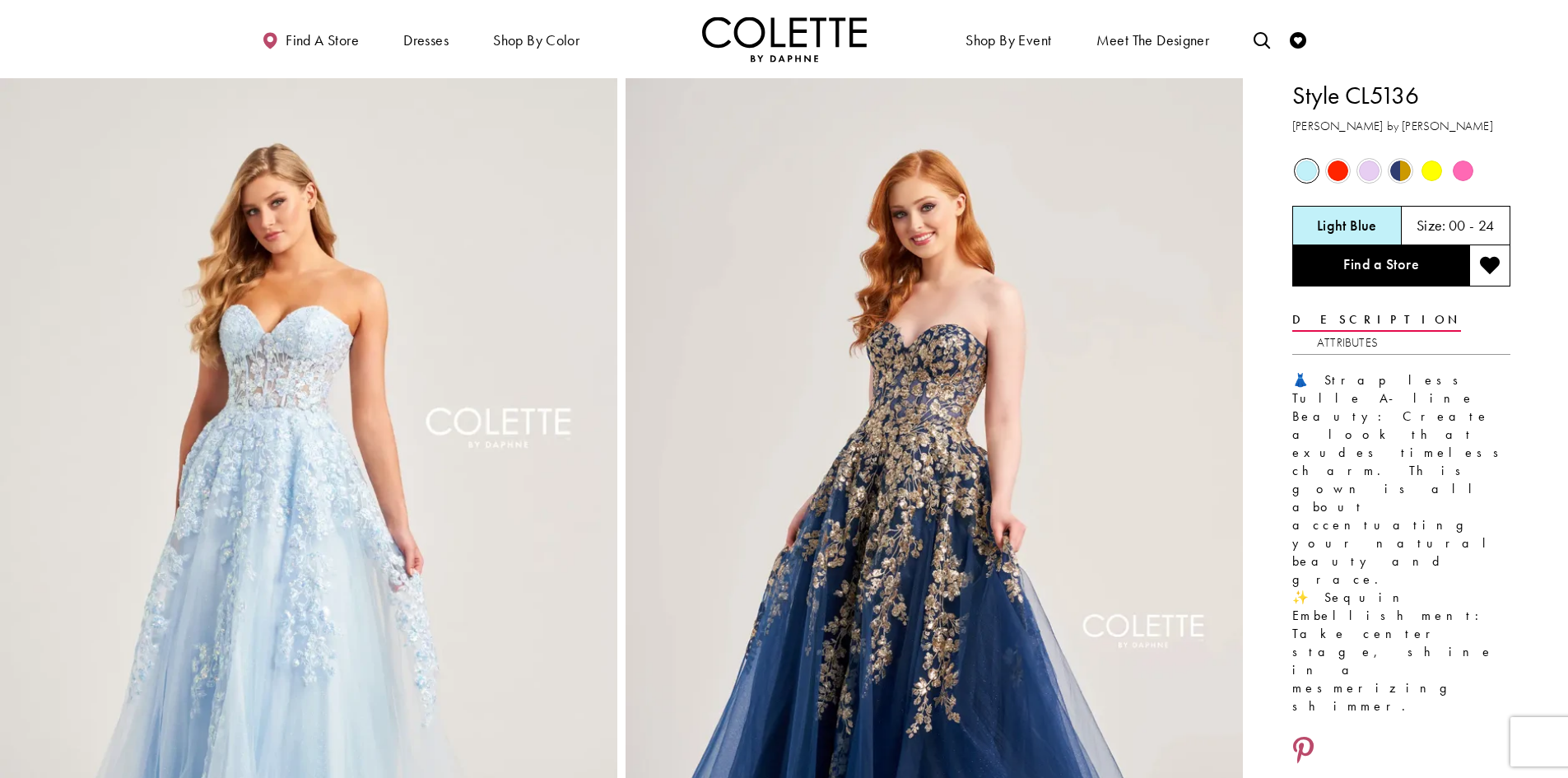
drag, startPoint x: 432, startPoint y: 409, endPoint x: 441, endPoint y: 392, distance: 19.2
click at [433, 407] on img "Full size Style CL5136 Colette by Daphne #0 Light Blue picture" at bounding box center [308, 541] width 617 height 926
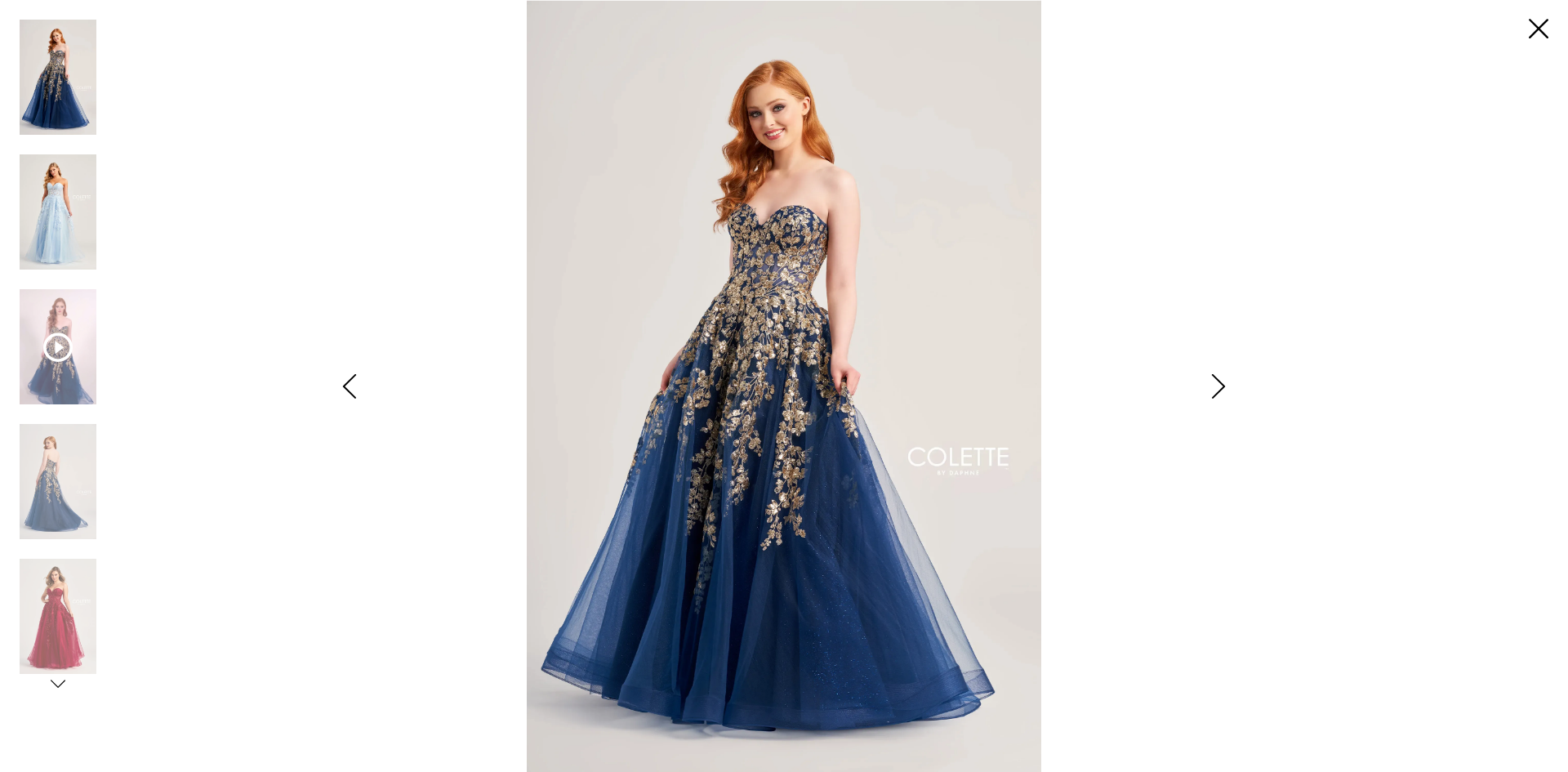
click at [78, 215] on img "Scroll List" at bounding box center [57, 212] width 77 height 115
click at [62, 219] on img "Scroll List" at bounding box center [57, 212] width 77 height 115
click at [339, 383] on icon "Style CL5136 Colette by Daphne Views dialog" at bounding box center [350, 386] width 41 height 24
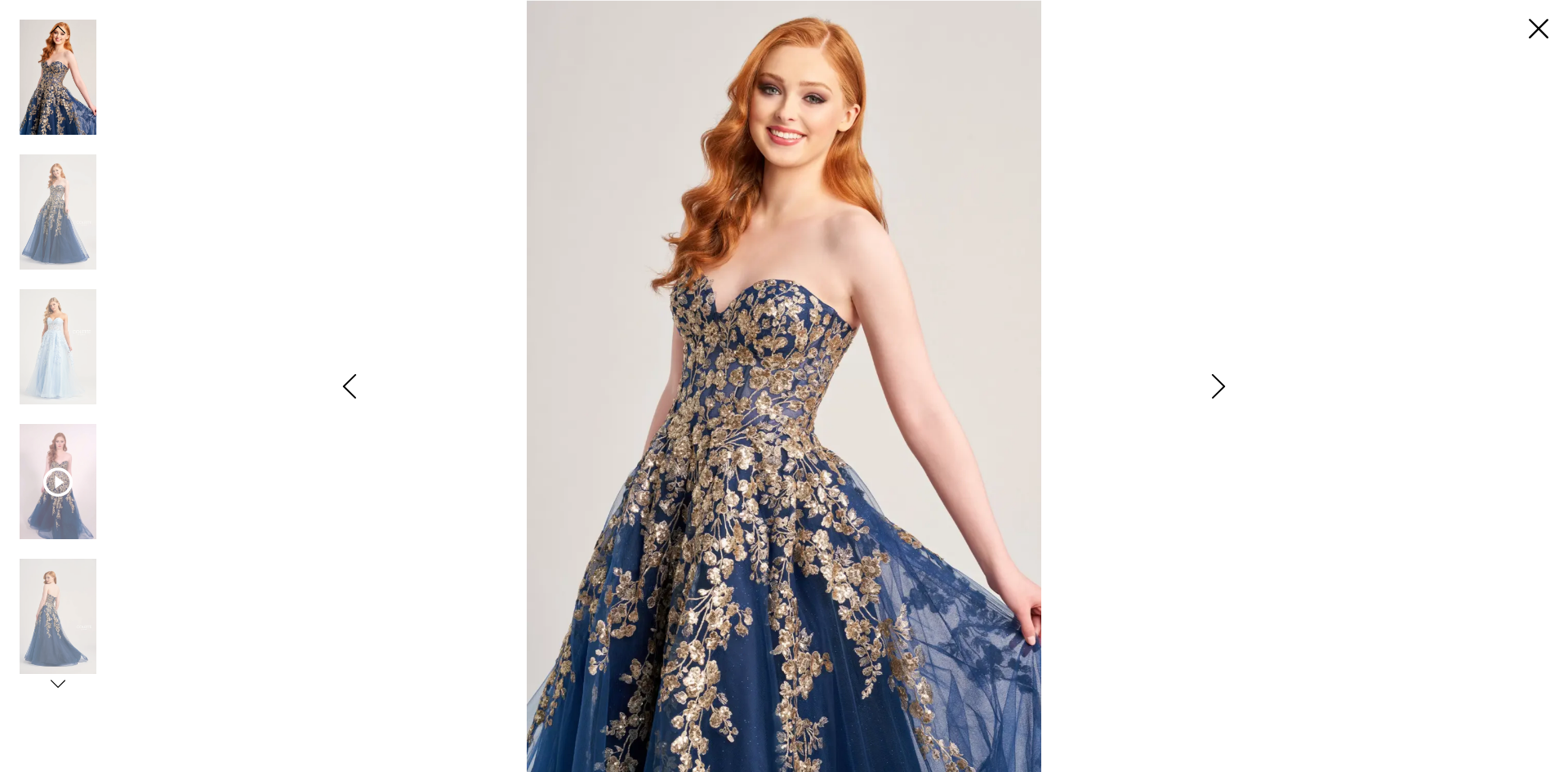
click at [349, 382] on icon "Style CL5136 Colette by Daphne Views dialog" at bounding box center [350, 386] width 41 height 24
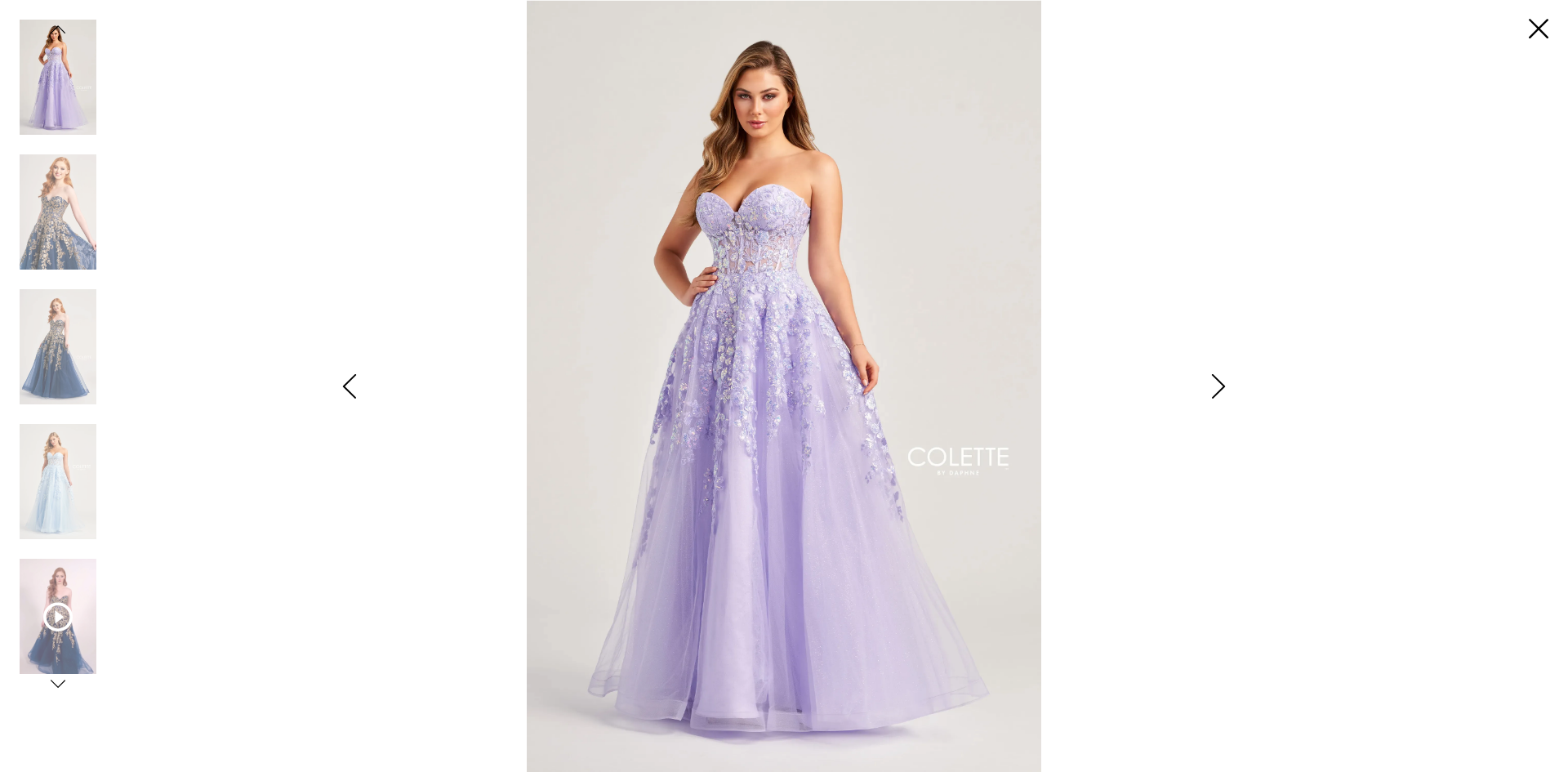
drag, startPoint x: 1237, startPoint y: 375, endPoint x: 1243, endPoint y: 382, distance: 9.2
click at [1237, 376] on icon "Style CL5136 Colette by Daphne Views dialog" at bounding box center [1218, 386] width 41 height 24
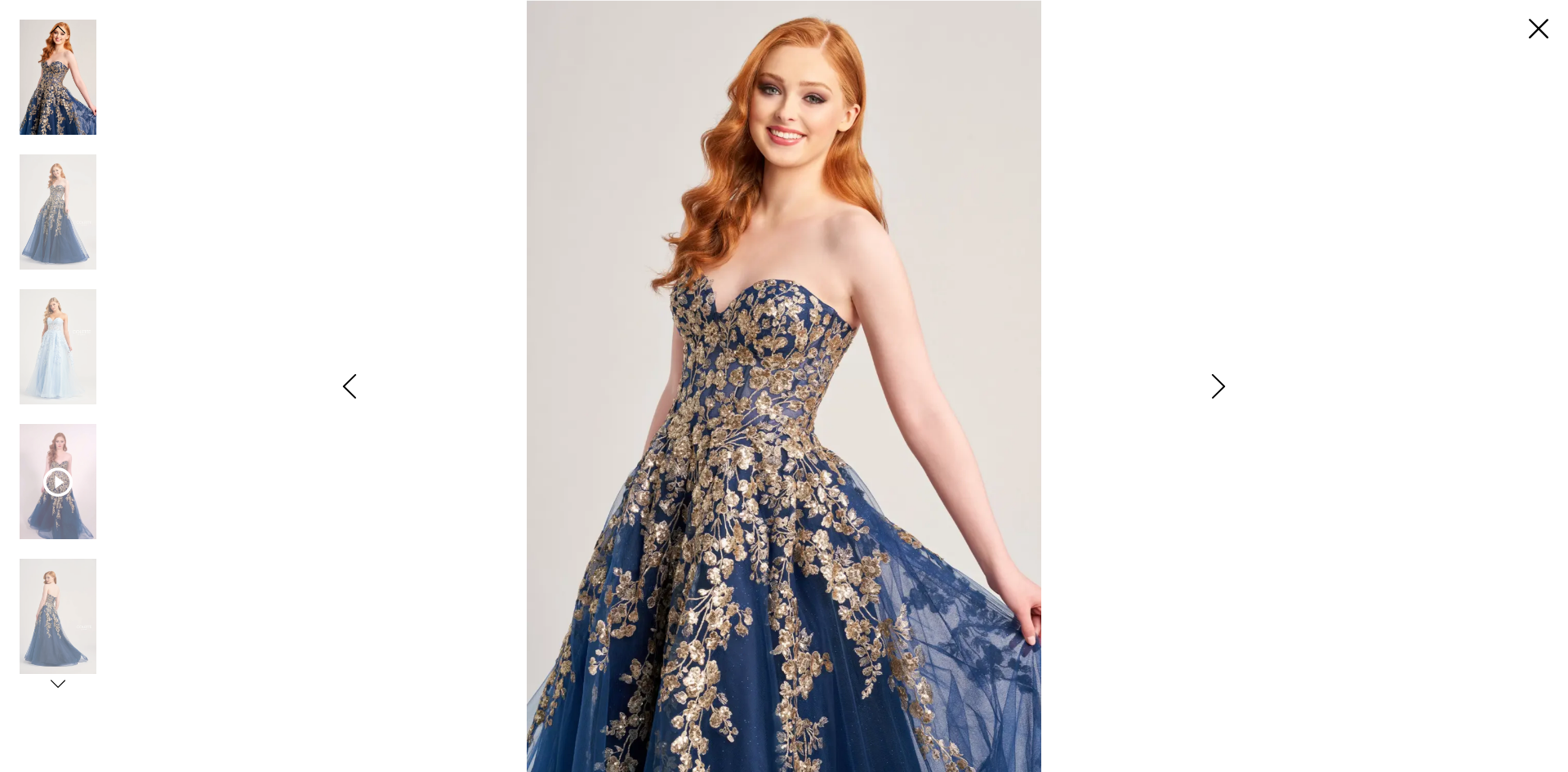
click at [1243, 383] on div "Pause autoplay Previous Slide Next Slide 0 1 2 3 4 5 6 0 1" at bounding box center [784, 386] width 1528 height 772
click at [1218, 378] on icon "Style CL5136 Colette by Daphne Views dialog" at bounding box center [1218, 386] width 41 height 24
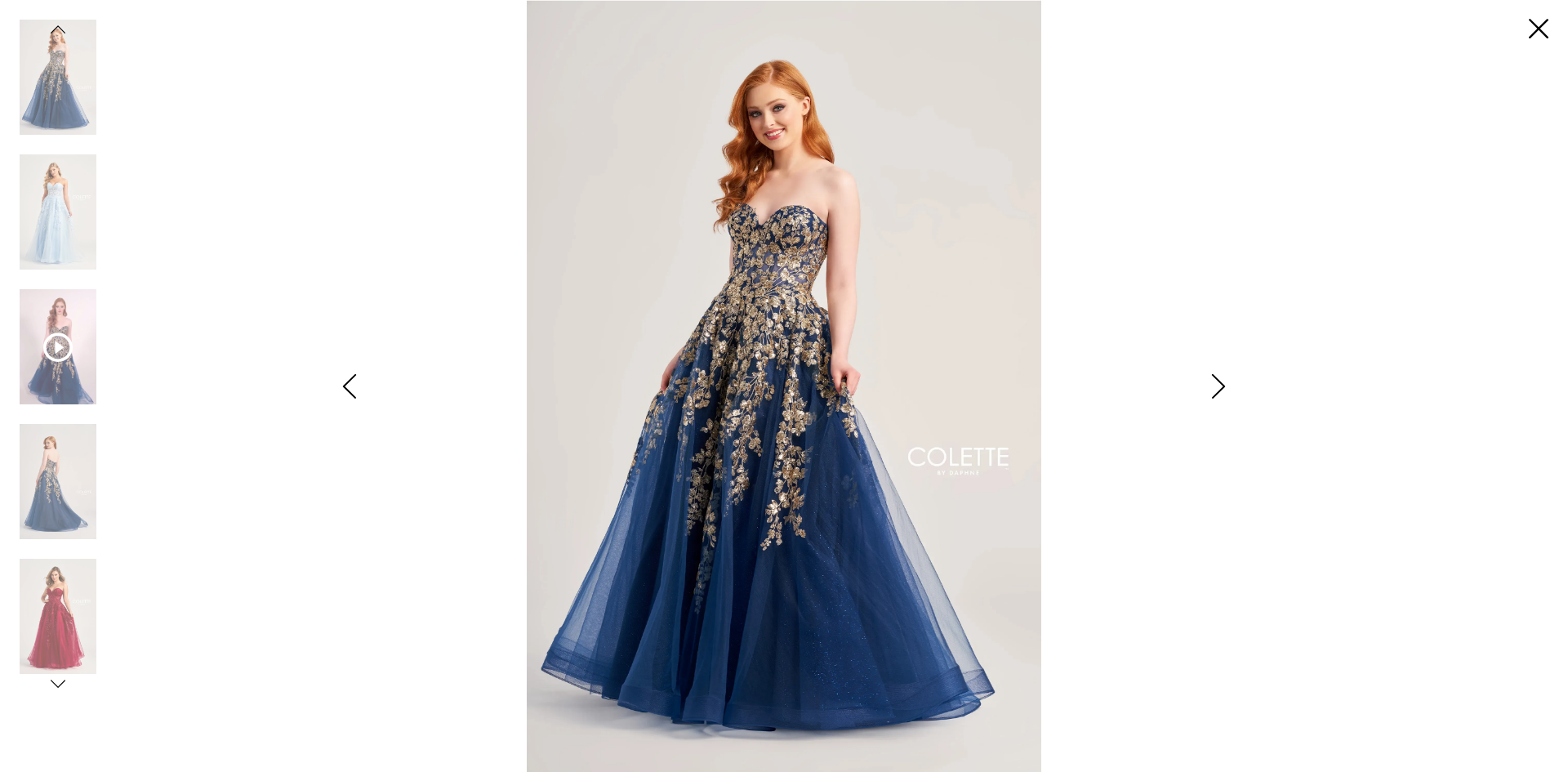
click at [1218, 378] on icon "Style CL5136 Colette by Daphne Views dialog" at bounding box center [1218, 386] width 41 height 24
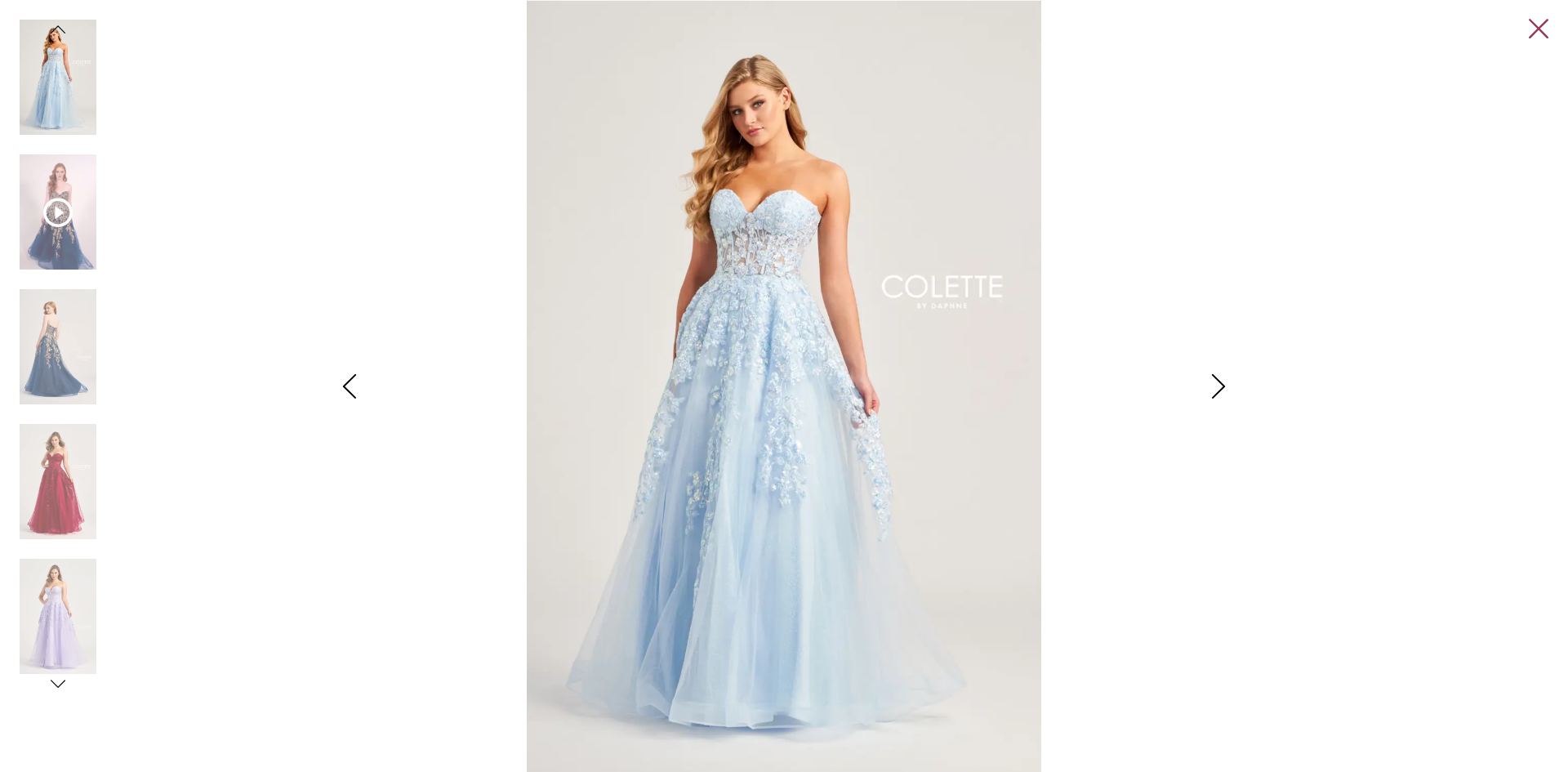
drag, startPoint x: 875, startPoint y: 356, endPoint x: 1537, endPoint y: 19, distance: 742.8
click at [1537, 19] on link "Close" at bounding box center [1538, 29] width 19 height 19
